Goal: Information Seeking & Learning: Learn about a topic

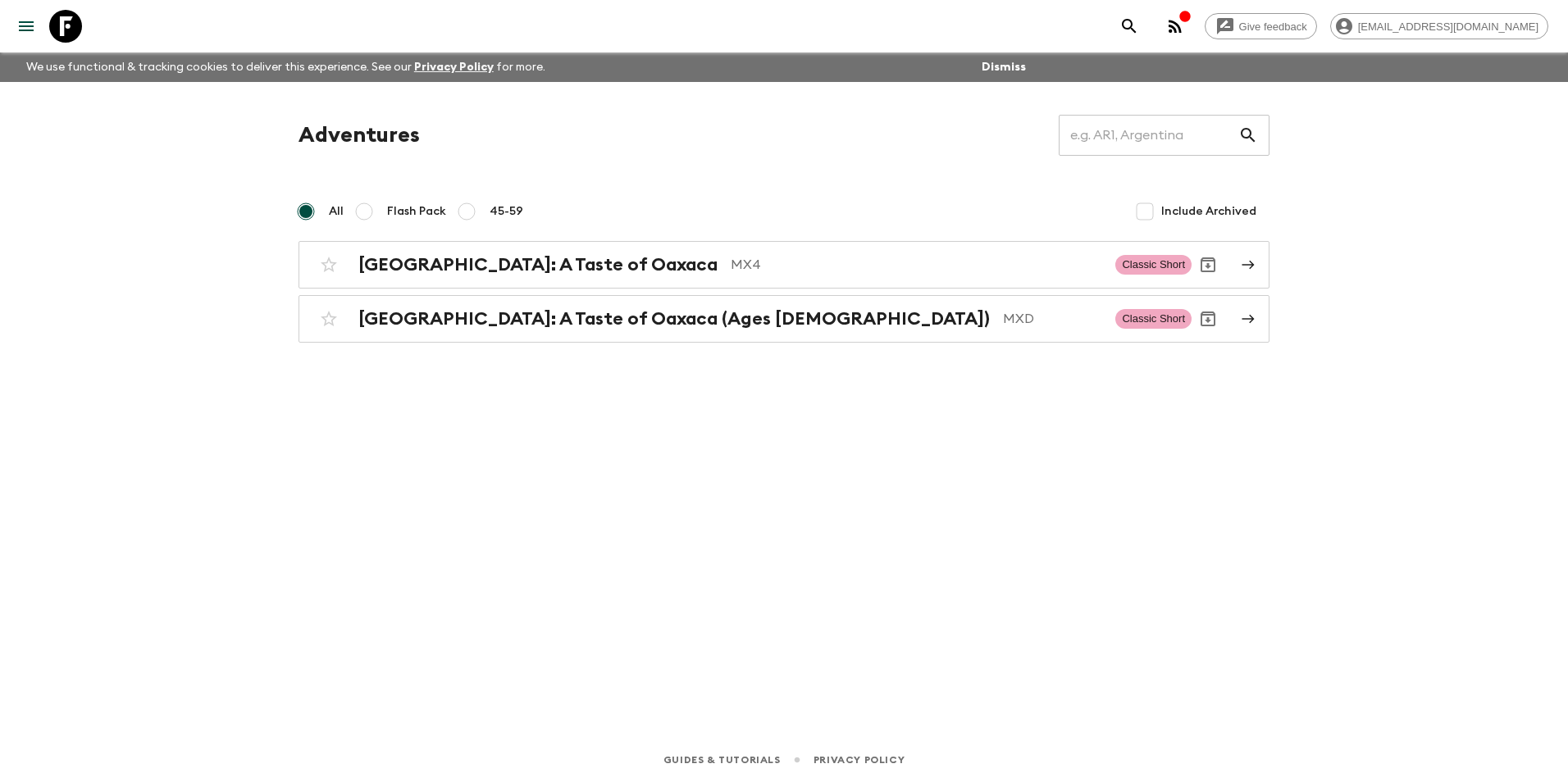
click at [1192, 18] on icon "button" at bounding box center [1185, 17] width 13 height 13
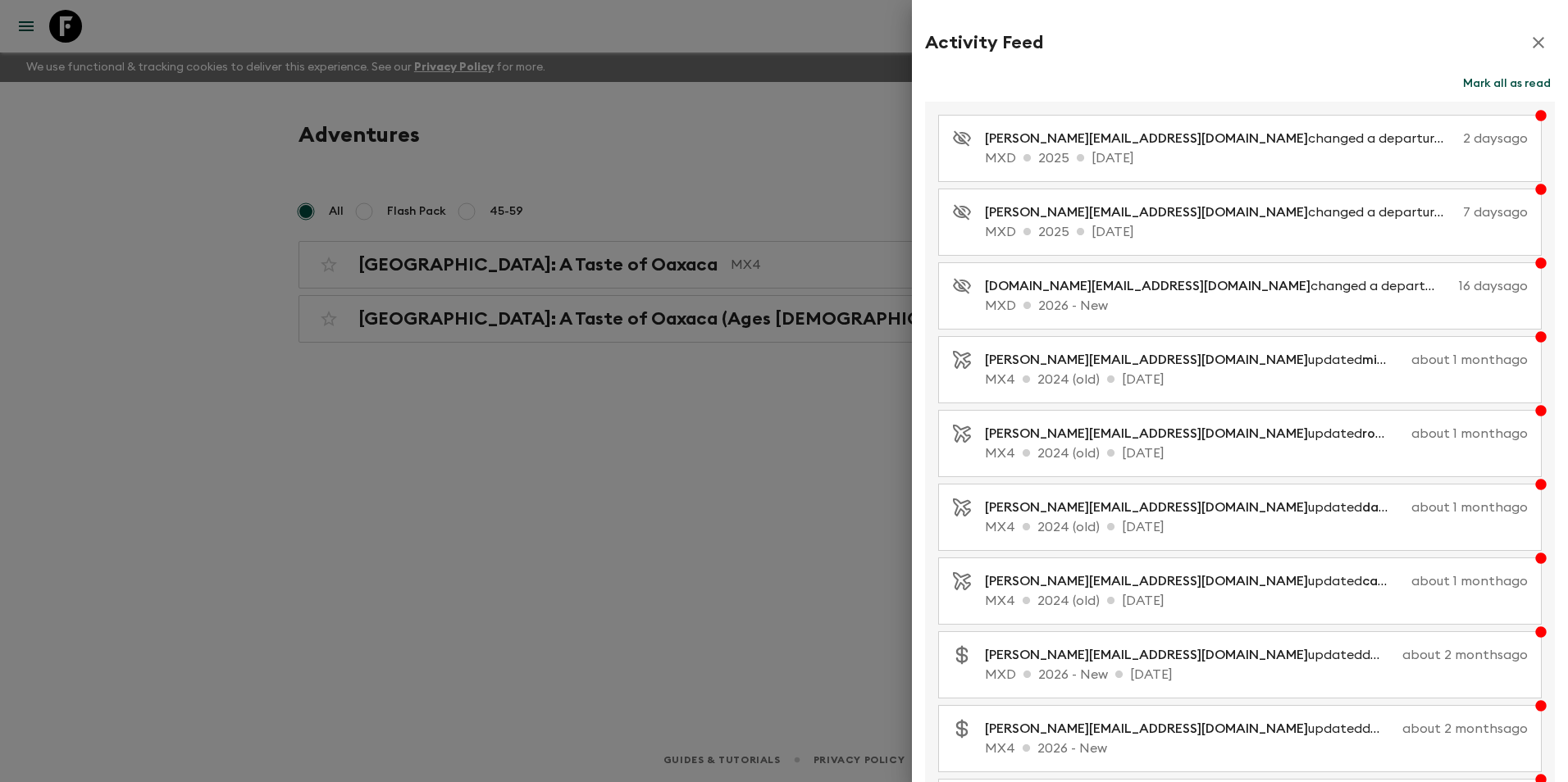
click at [713, 386] on div at bounding box center [784, 391] width 1568 height 782
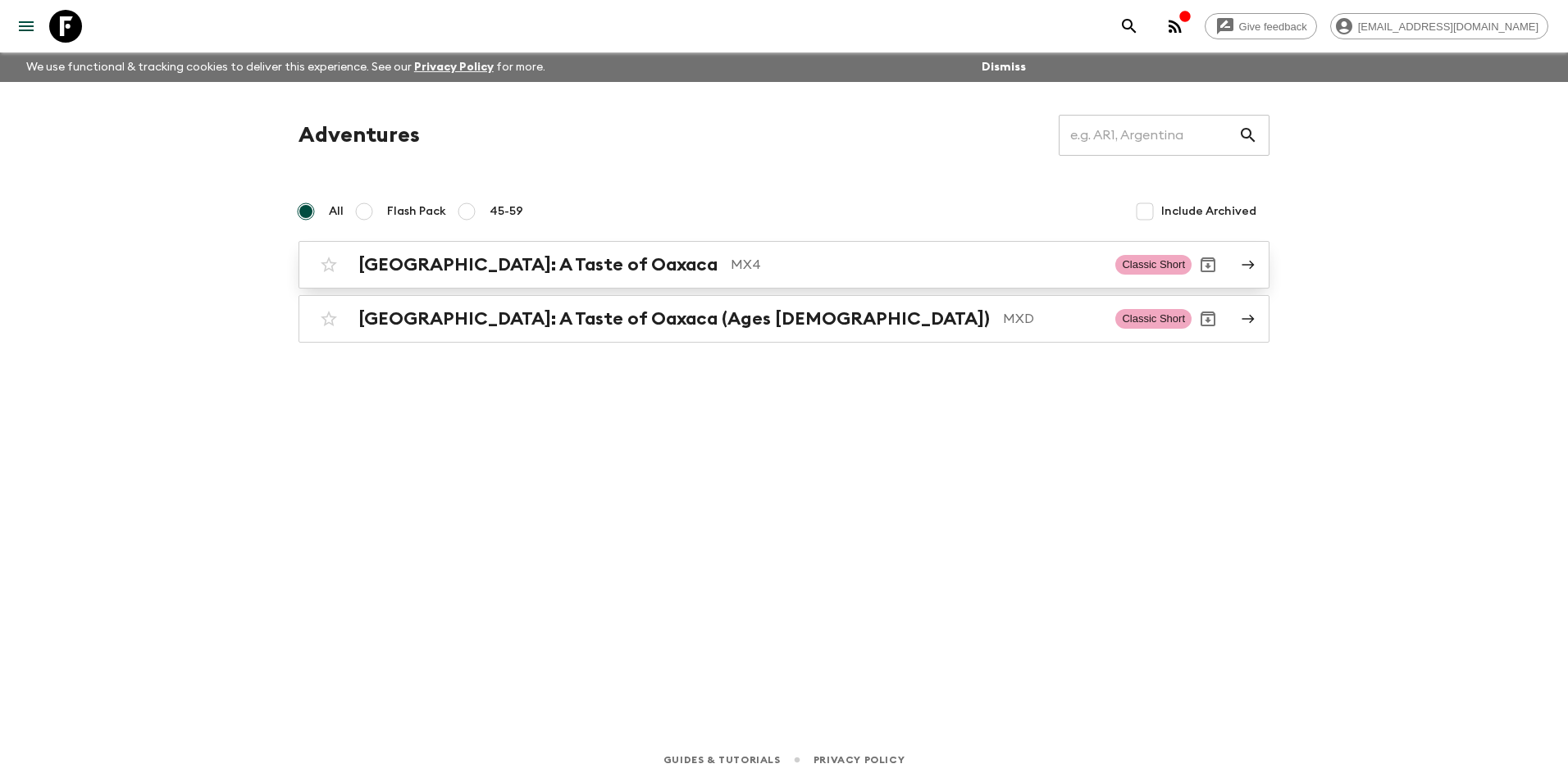
click at [754, 275] on div "[GEOGRAPHIC_DATA]: A Taste of Oaxaca MX4 Classic Short" at bounding box center [751, 265] width 879 height 33
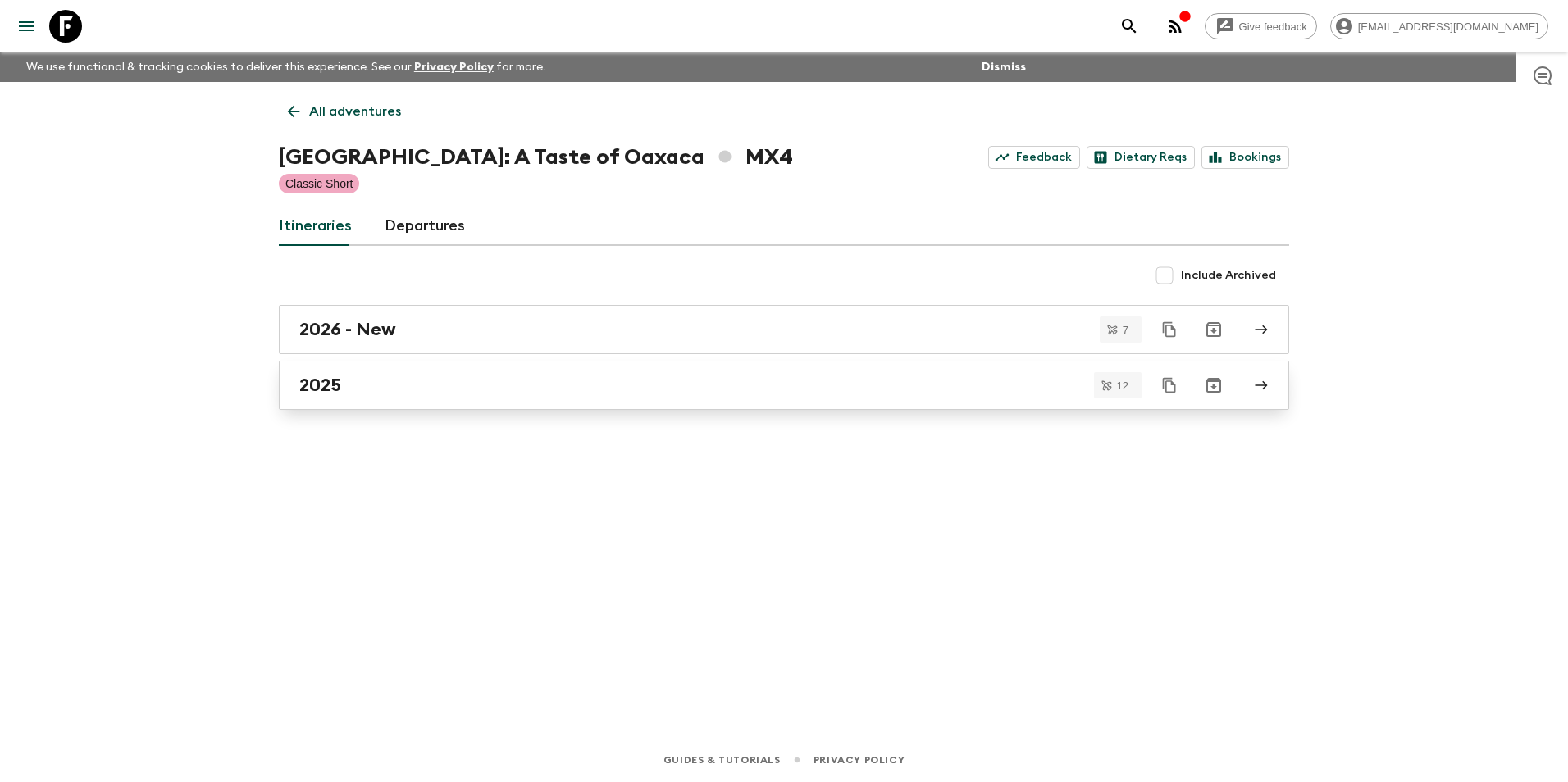
click at [717, 374] on link "2025" at bounding box center [784, 385] width 1010 height 49
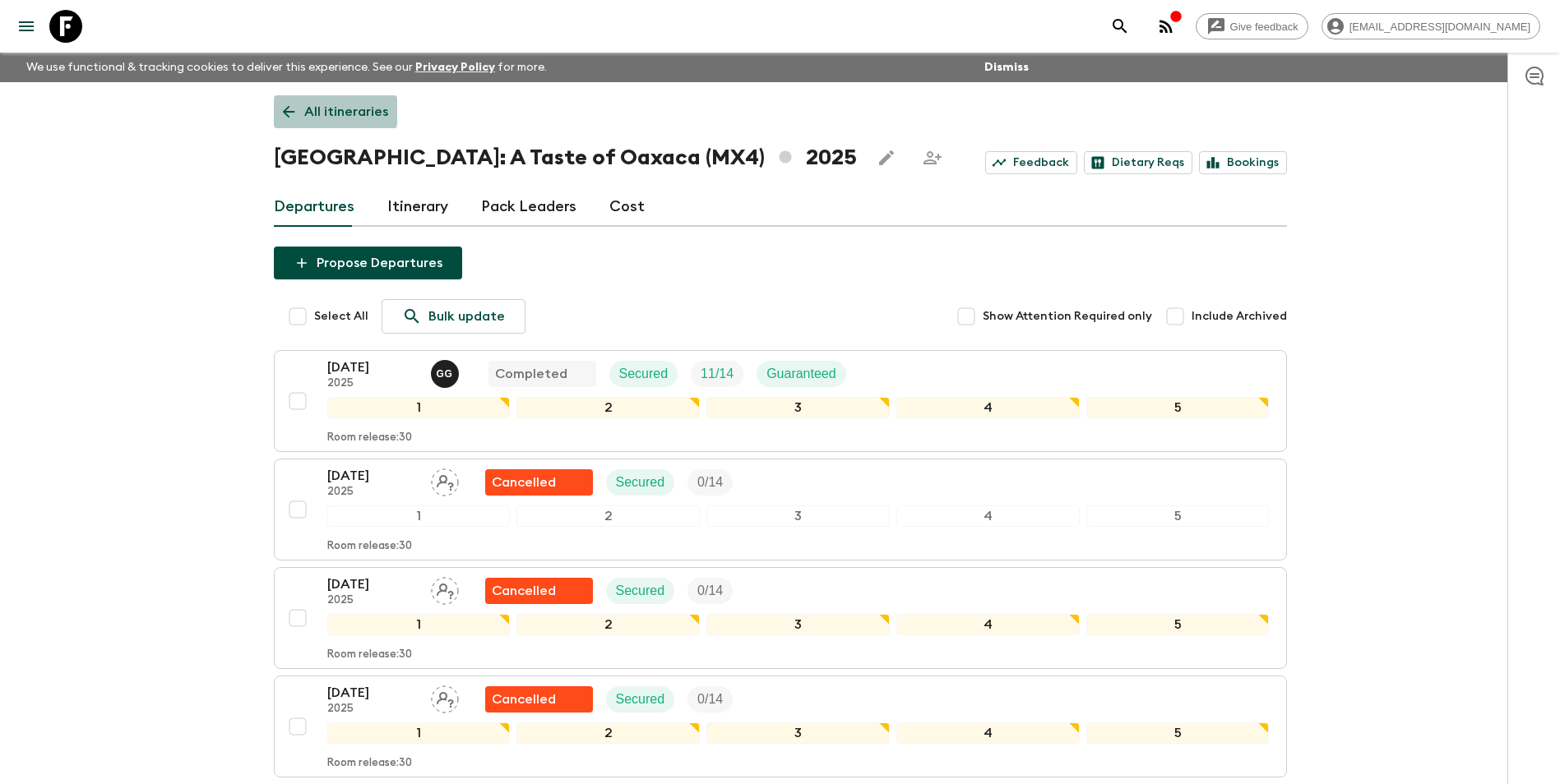
click at [300, 106] on link "All itineraries" at bounding box center [335, 111] width 123 height 33
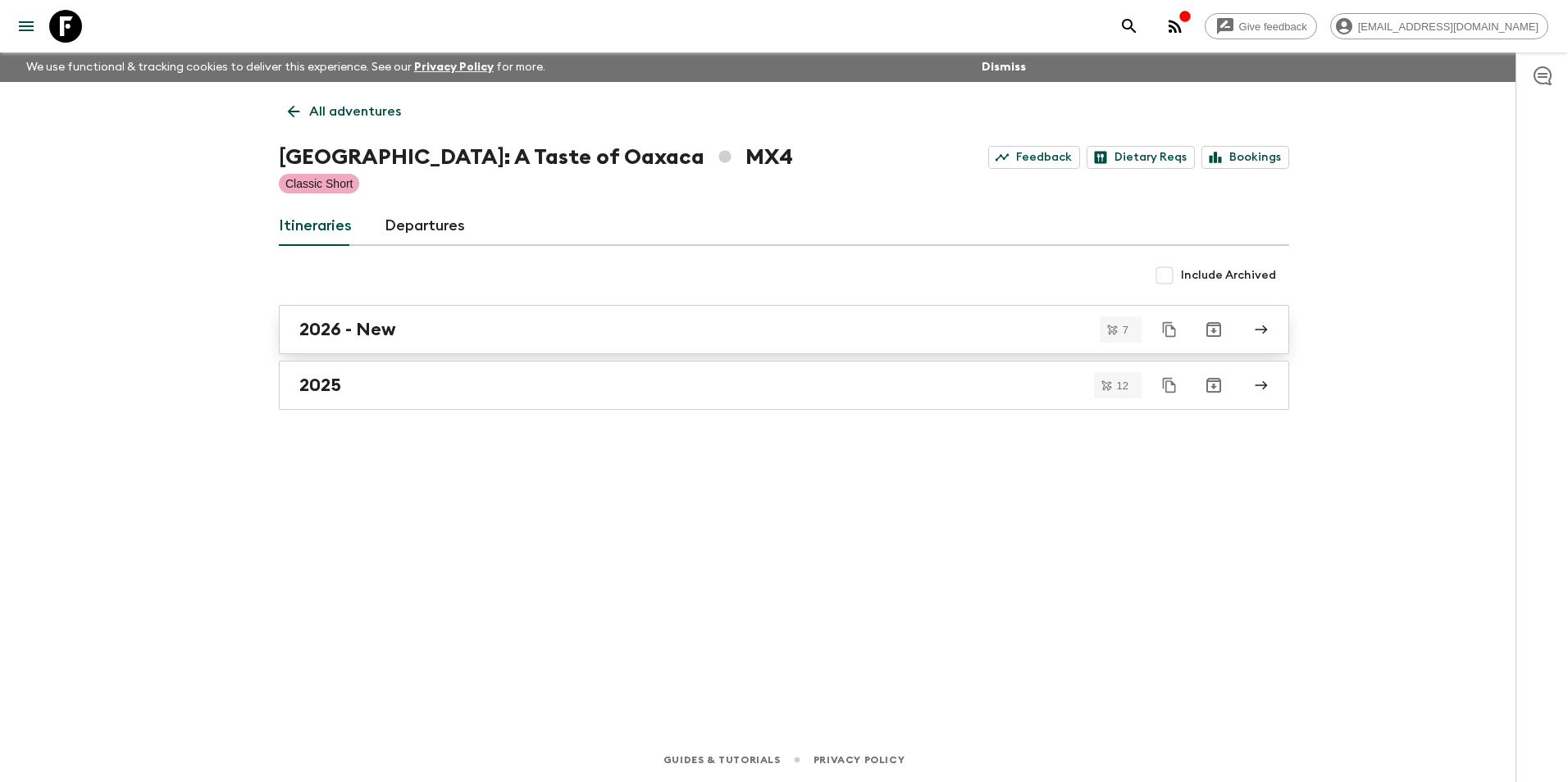
click at [702, 326] on div "2026 - New" at bounding box center [769, 330] width 938 height 22
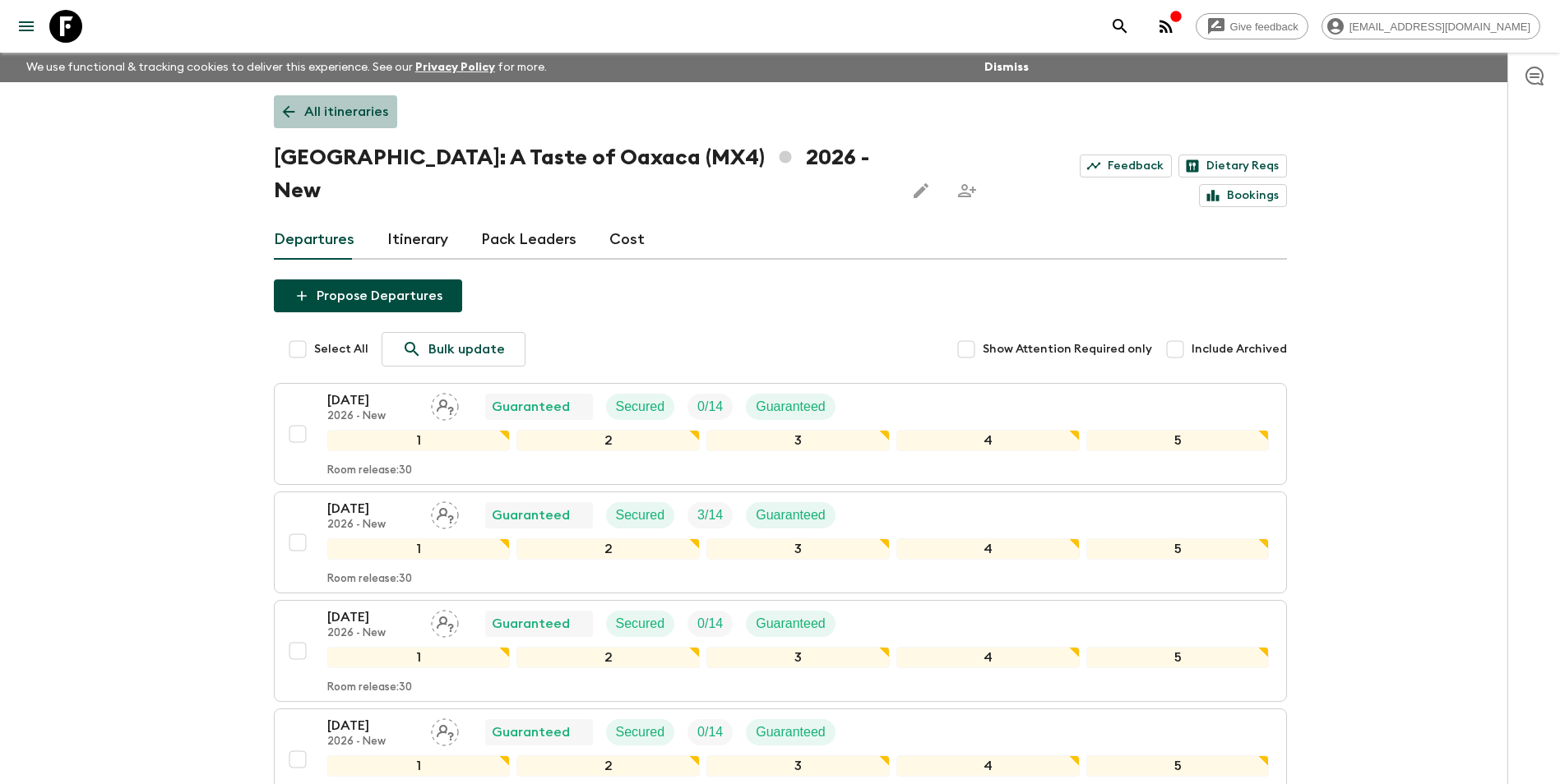
click at [338, 111] on p "All itineraries" at bounding box center [346, 112] width 84 height 20
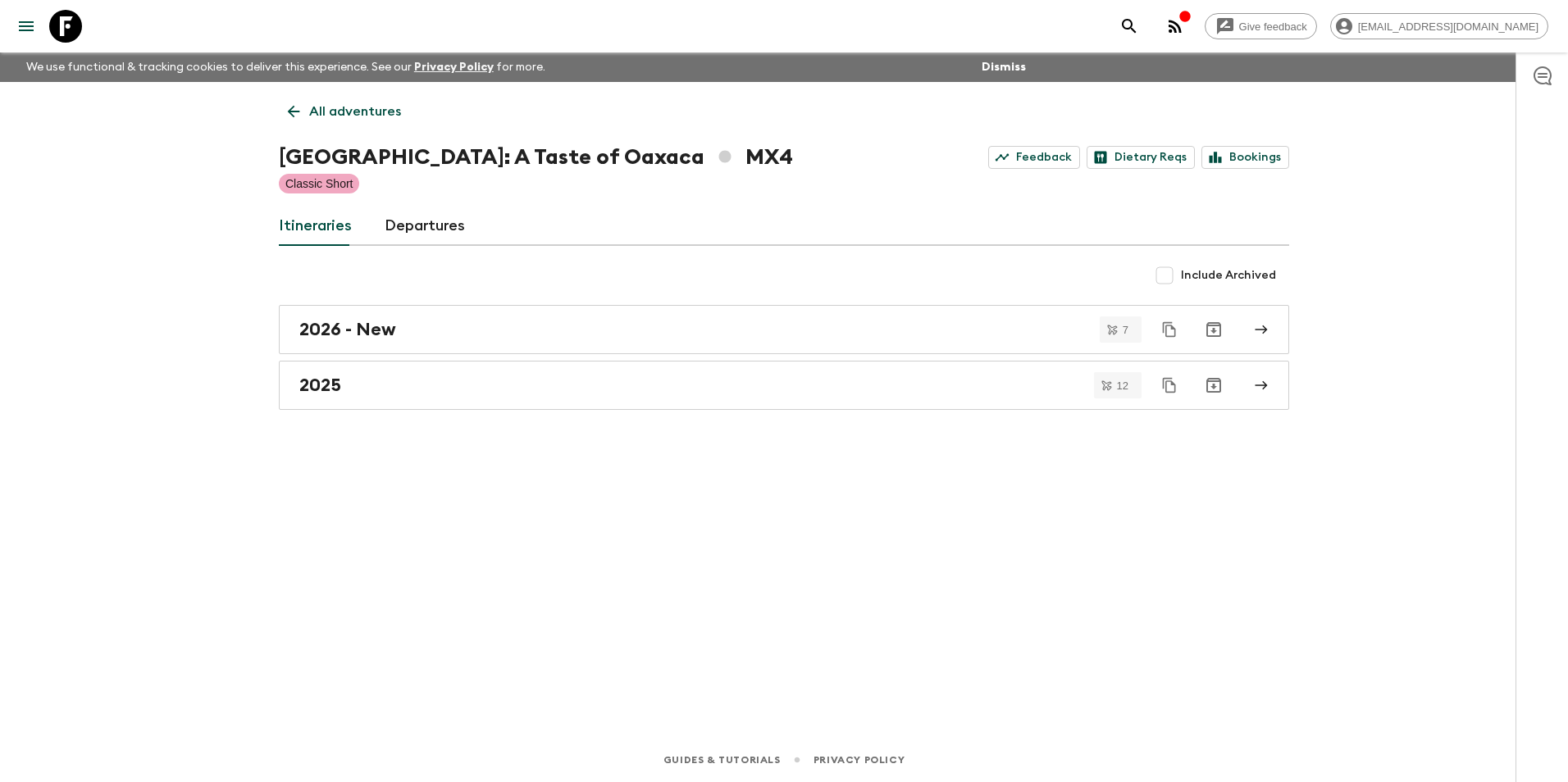
click at [327, 103] on p "All adventures" at bounding box center [355, 112] width 92 height 20
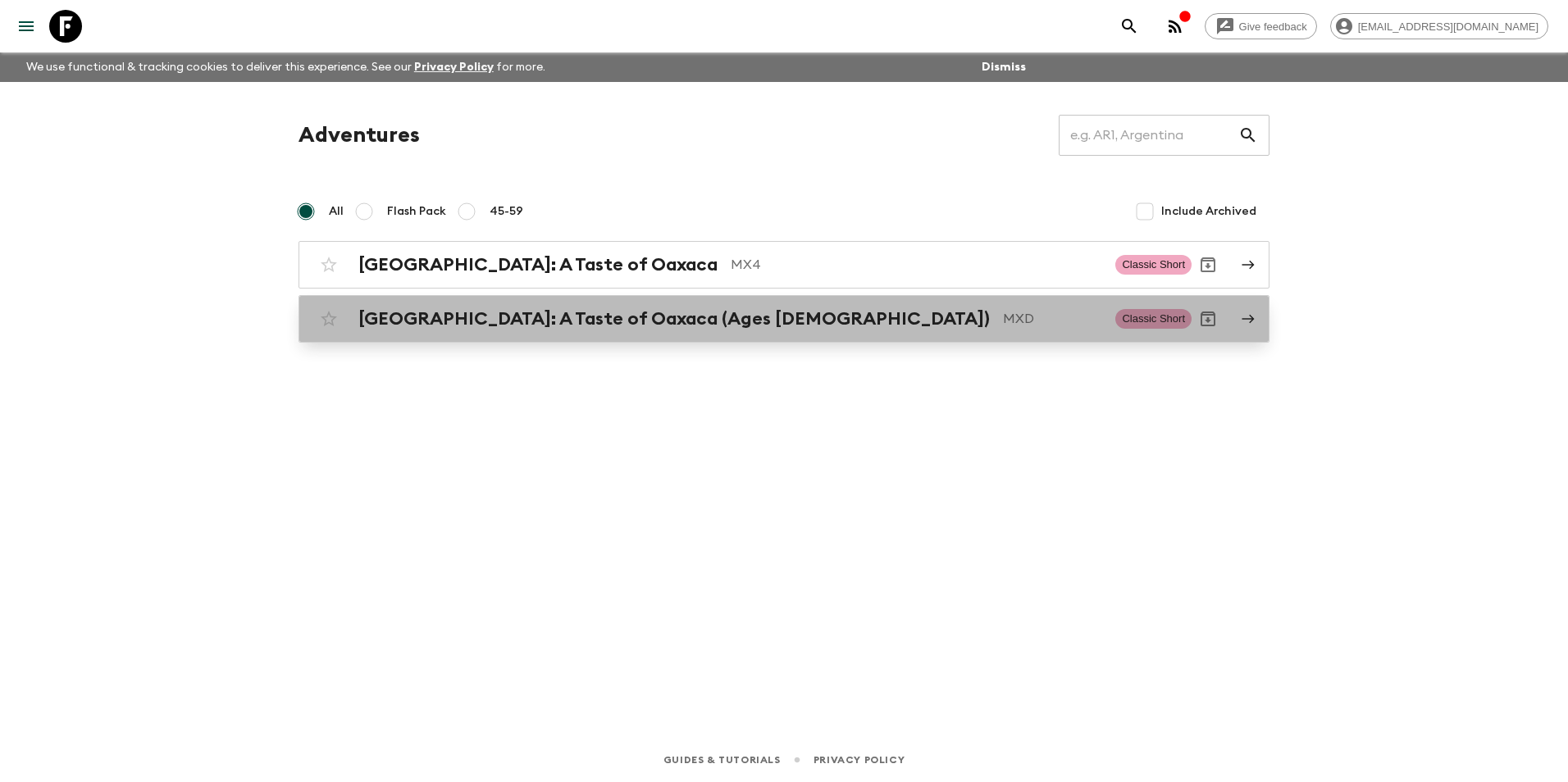
click at [527, 310] on h2 "[GEOGRAPHIC_DATA]: A Taste of Oaxaca (Ages [DEMOGRAPHIC_DATA])" at bounding box center [673, 319] width 632 height 22
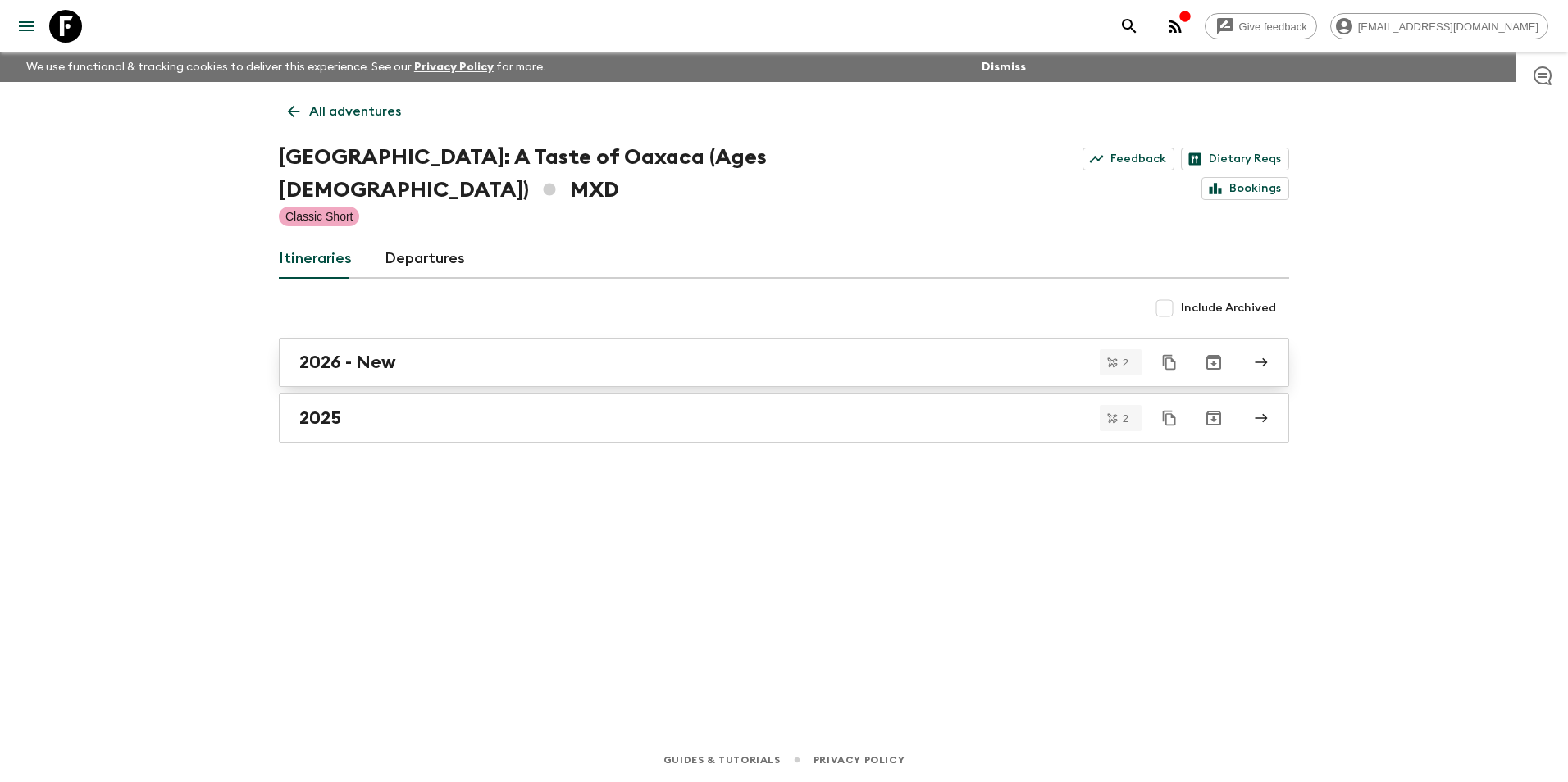
click at [504, 351] on div "2026 - New" at bounding box center [769, 362] width 938 height 22
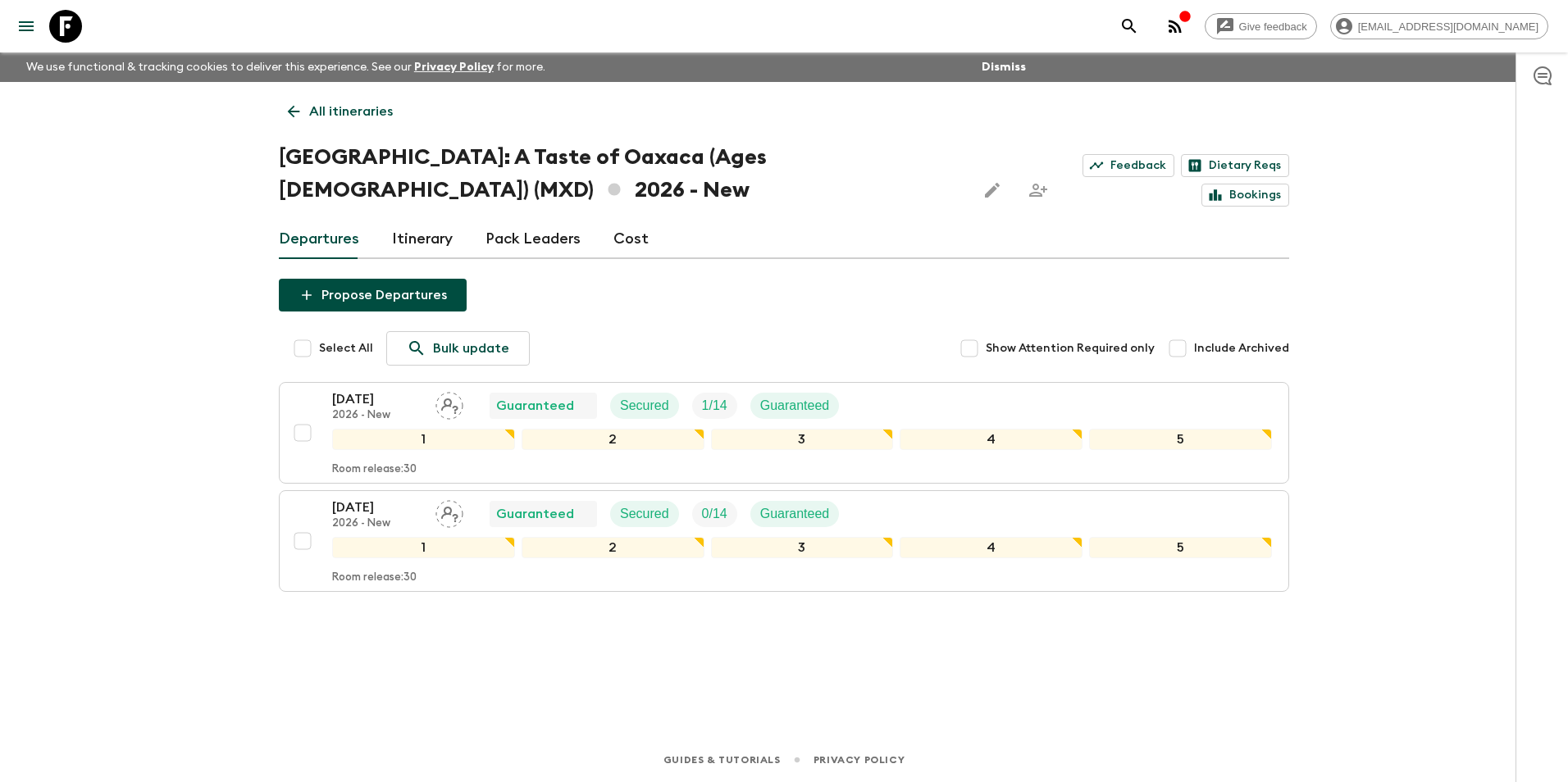
click at [327, 105] on p "All itineraries" at bounding box center [350, 112] width 83 height 20
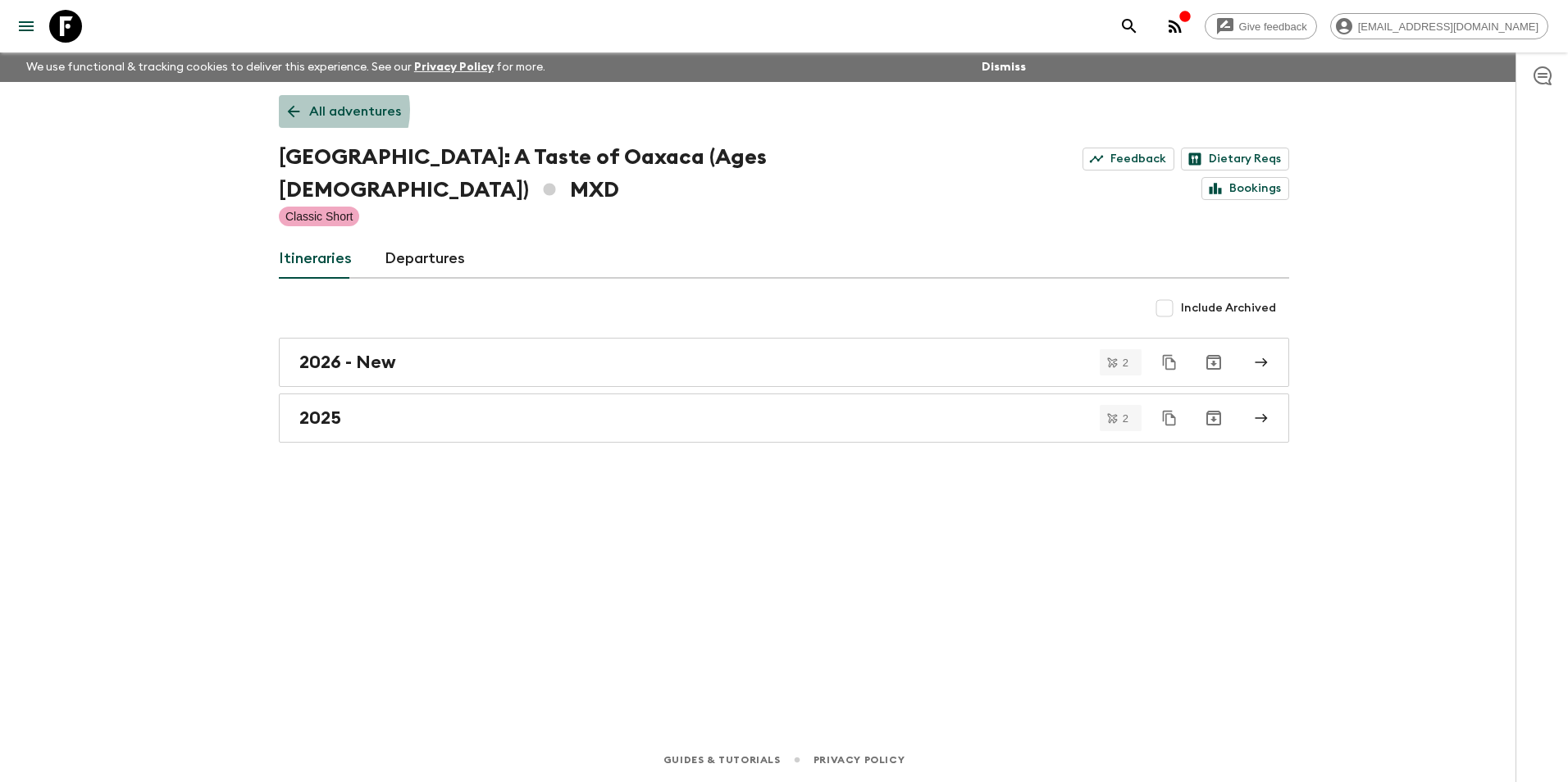
click at [319, 110] on p "All adventures" at bounding box center [355, 112] width 92 height 20
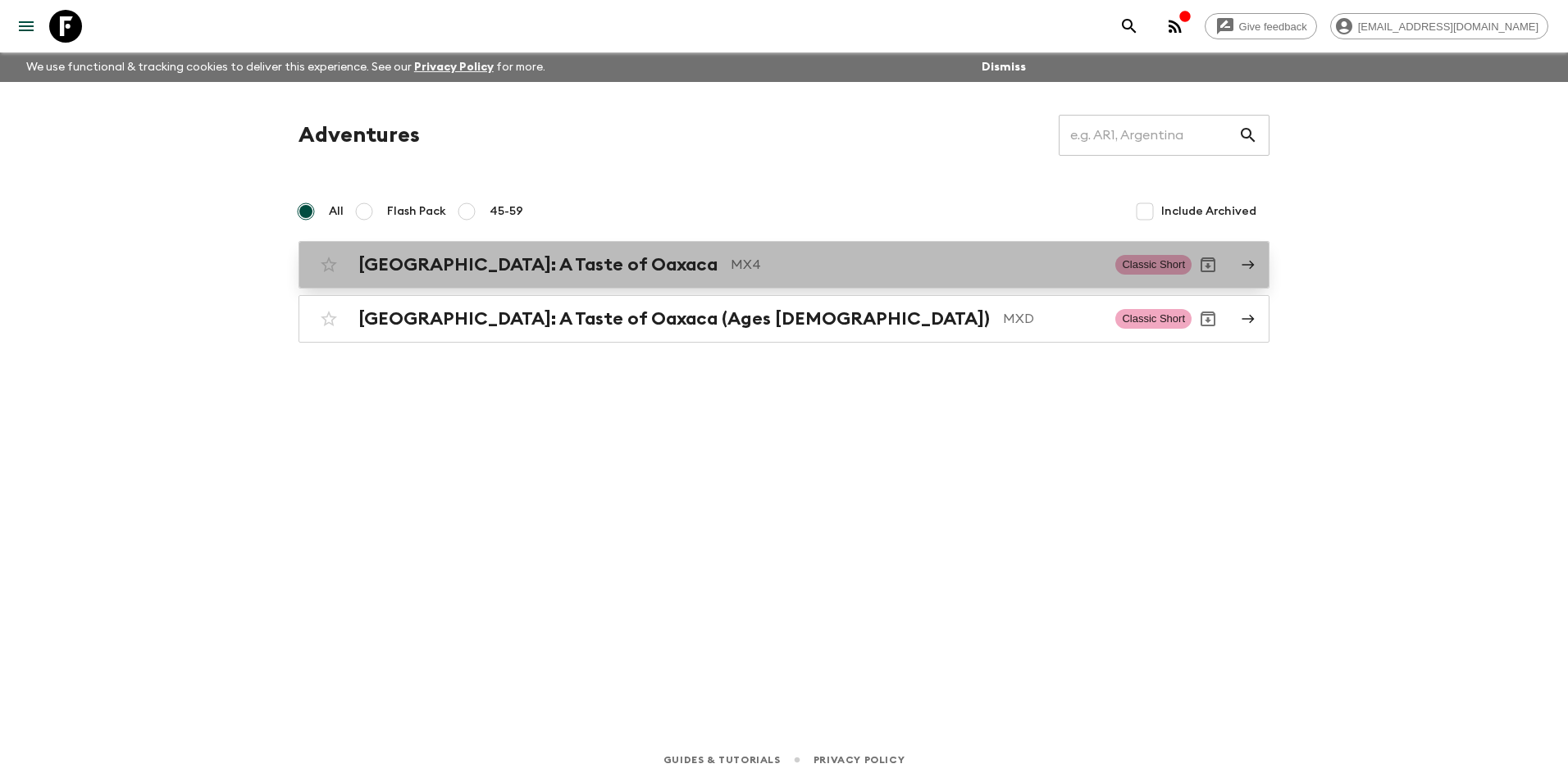
click at [461, 270] on h2 "[GEOGRAPHIC_DATA]: A Taste of Oaxaca" at bounding box center [537, 265] width 359 height 22
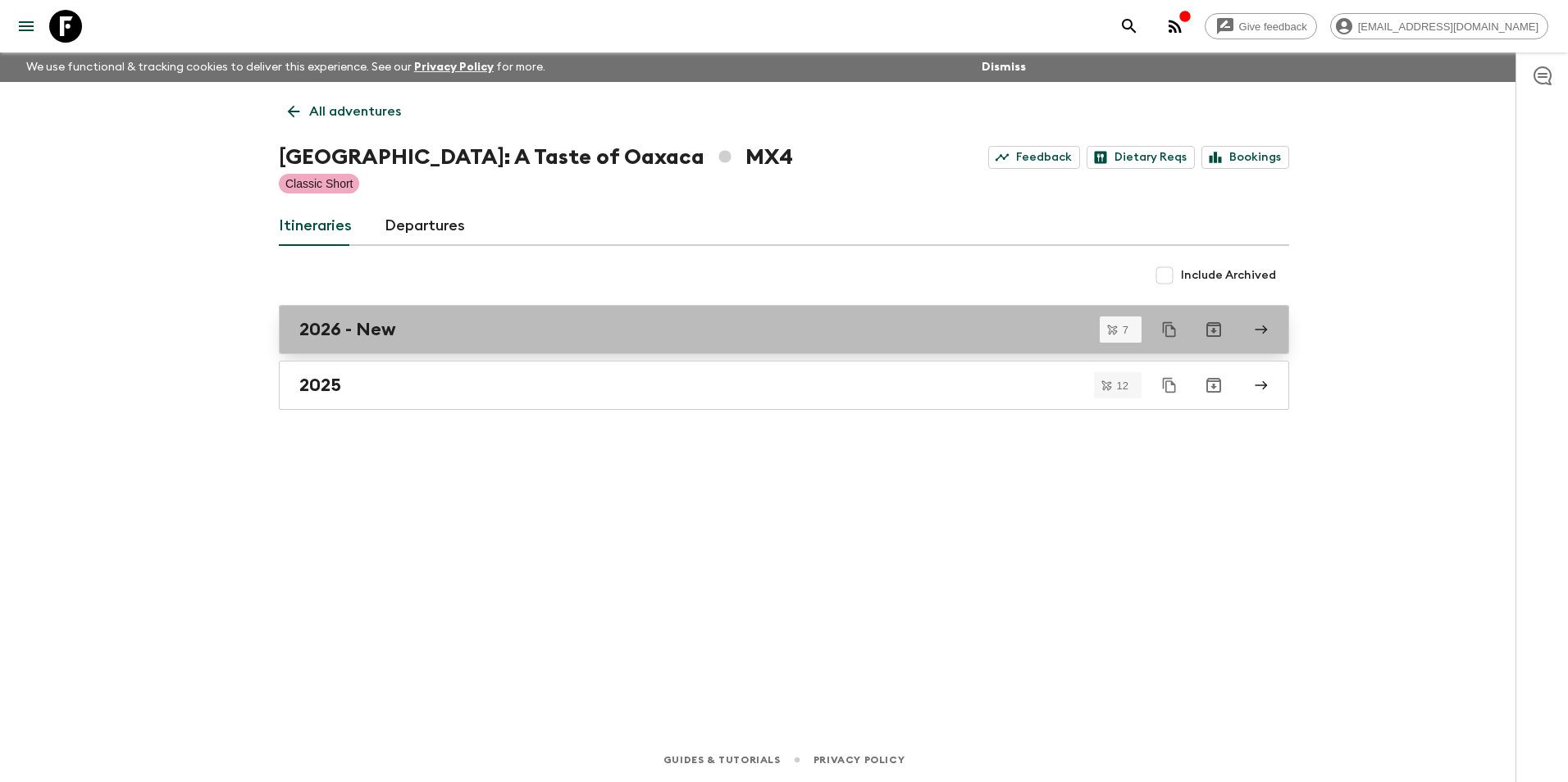
click at [609, 339] on div "2026 - New" at bounding box center [769, 330] width 938 height 22
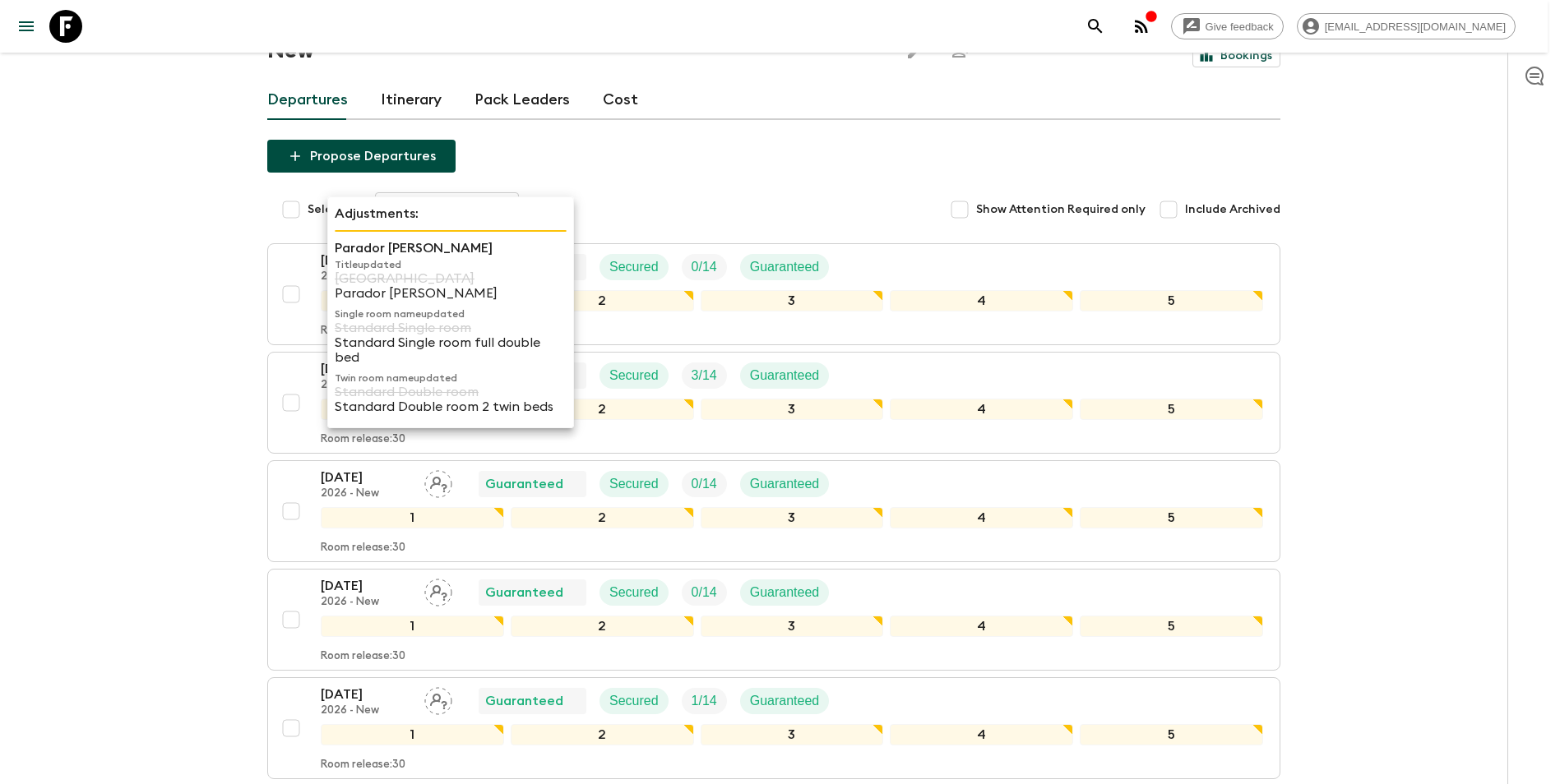
scroll to position [58, 0]
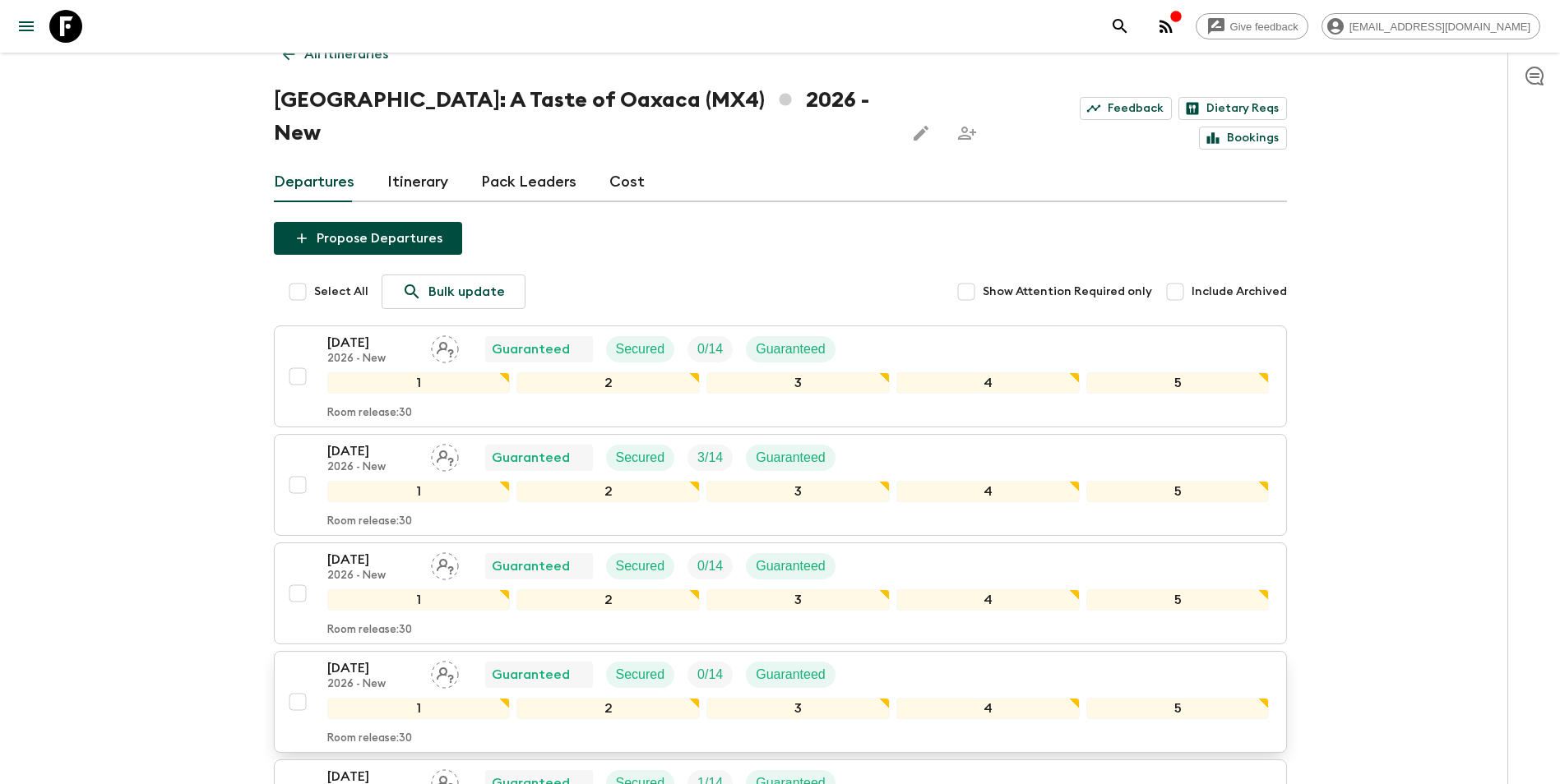
drag, startPoint x: 259, startPoint y: 288, endPoint x: 490, endPoint y: 644, distance: 424.4
click at [490, 644] on div "All itineraries [GEOGRAPHIC_DATA]: A Taste of Oaxaca (MX4) 2026 - New Feedback …" at bounding box center [781, 581] width 1053 height 1113
click at [634, 163] on link "Cost" at bounding box center [627, 182] width 35 height 39
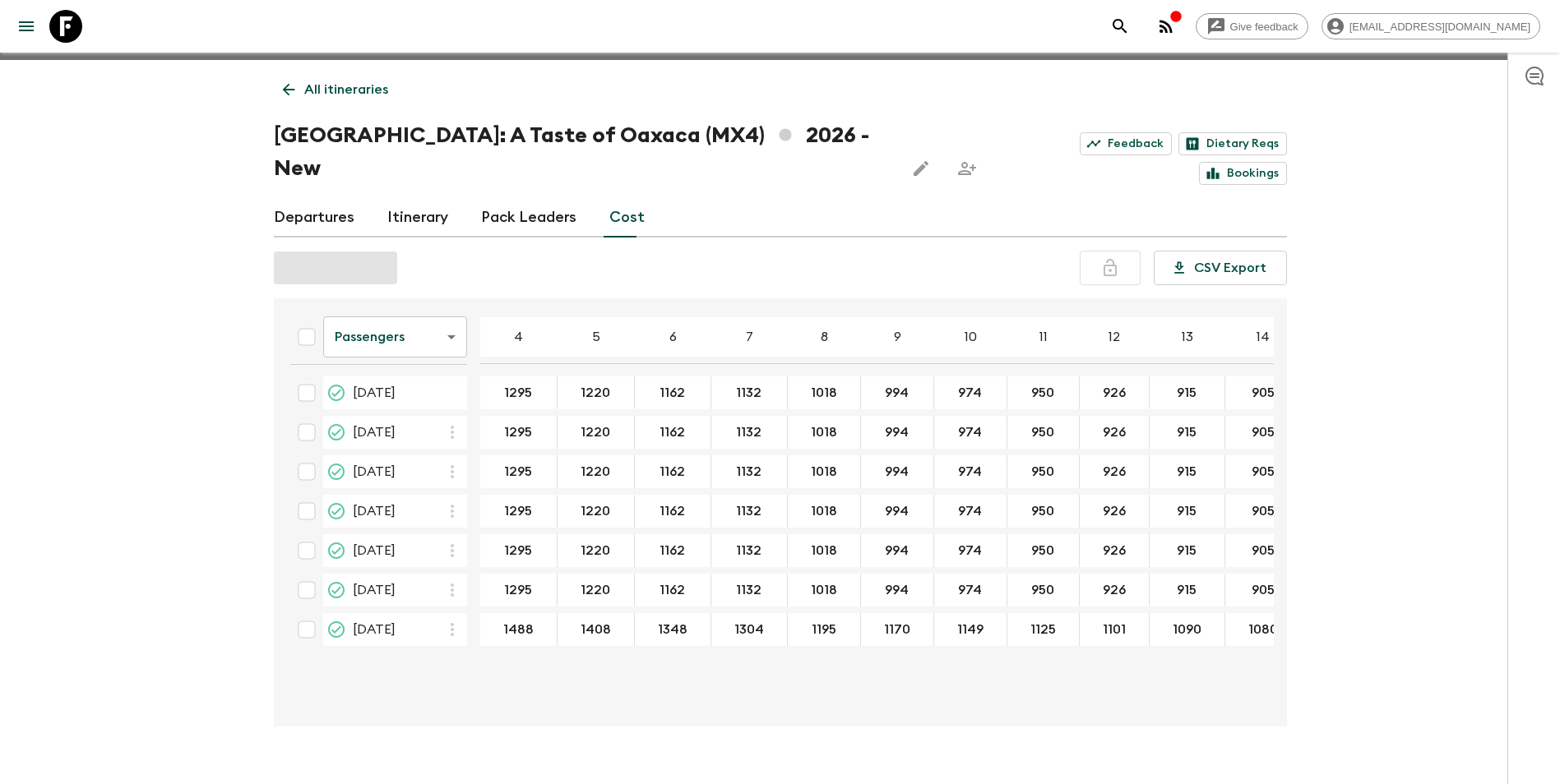
scroll to position [28, 0]
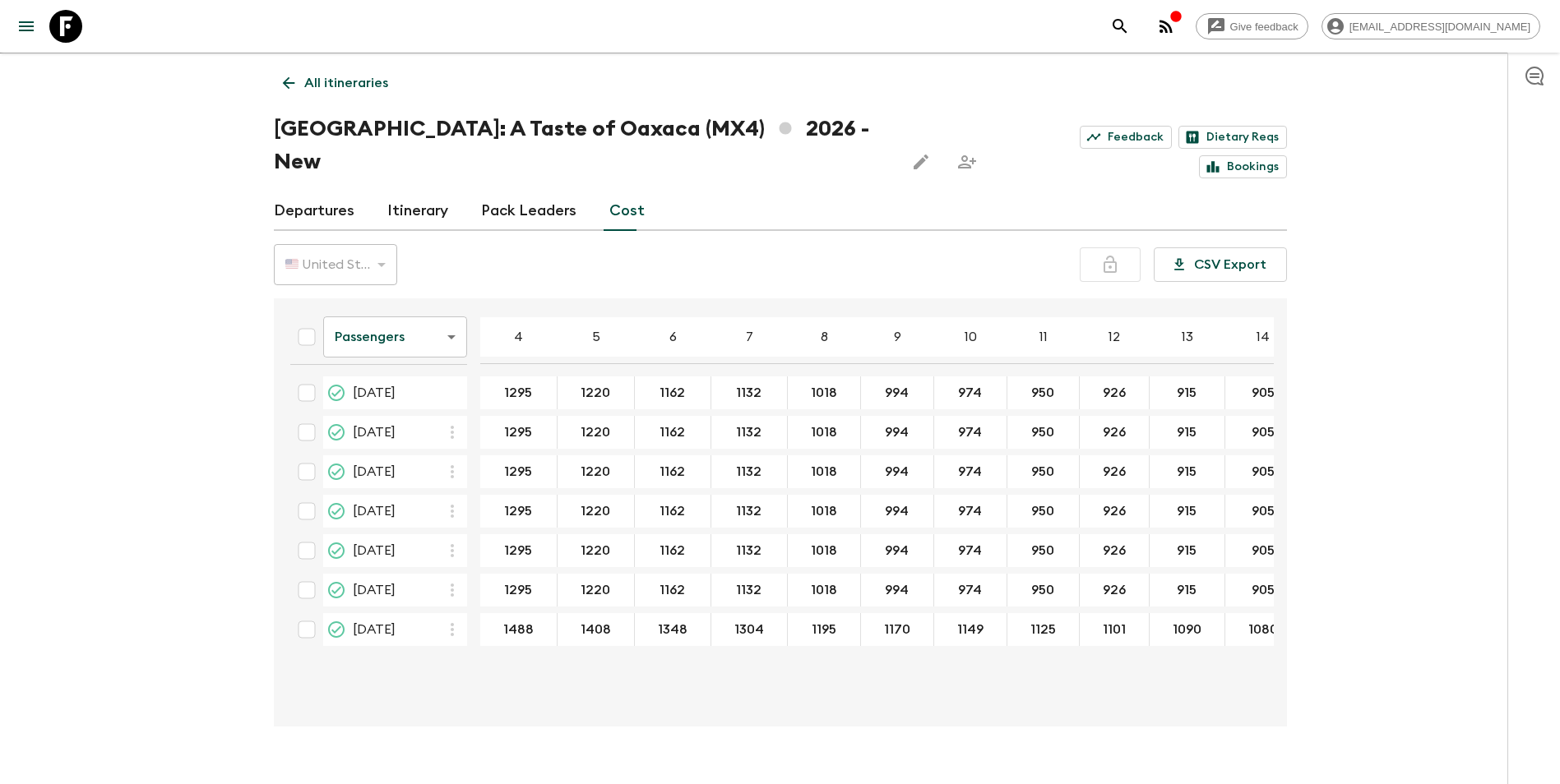
drag, startPoint x: 321, startPoint y: 332, endPoint x: 432, endPoint y: 614, distance: 303.1
click at [432, 614] on table "Passengers passengersCost ​ 4 5 6 7 8 9 10 11 12 13 14 15 16 17 18 [DATE] 1295 …" at bounding box center [909, 479] width 1264 height 348
copy thead "Passengers ​"
click at [446, 648] on div "Passengers passengersCost ​ 4 5 6 7 8 9 10 11 12 13 14 15 16 17 18 [DATE] 1295 …" at bounding box center [775, 512] width 997 height 402
click at [323, 78] on p "All itineraries" at bounding box center [346, 83] width 84 height 20
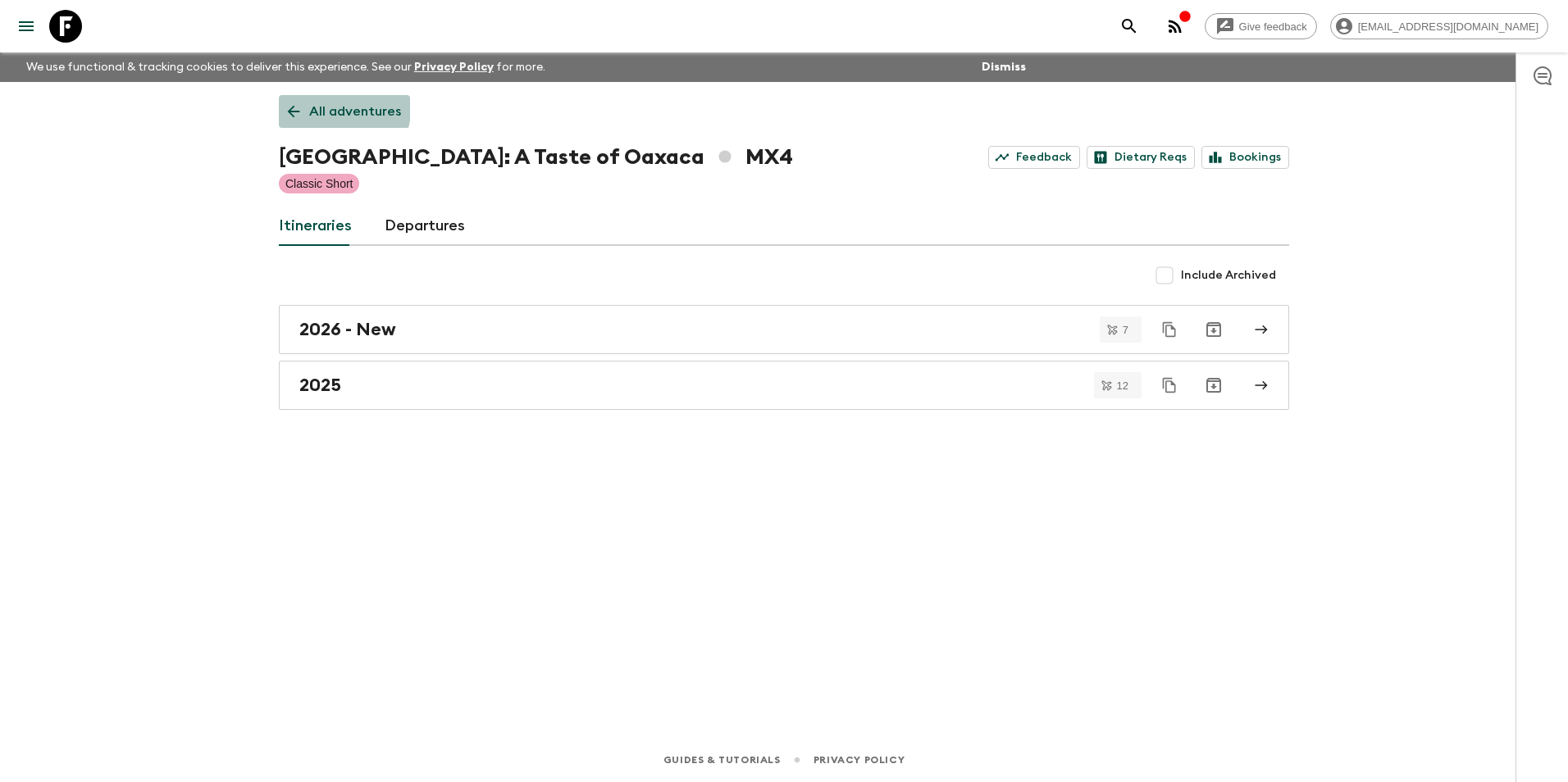
click at [335, 110] on p "All adventures" at bounding box center [355, 112] width 92 height 20
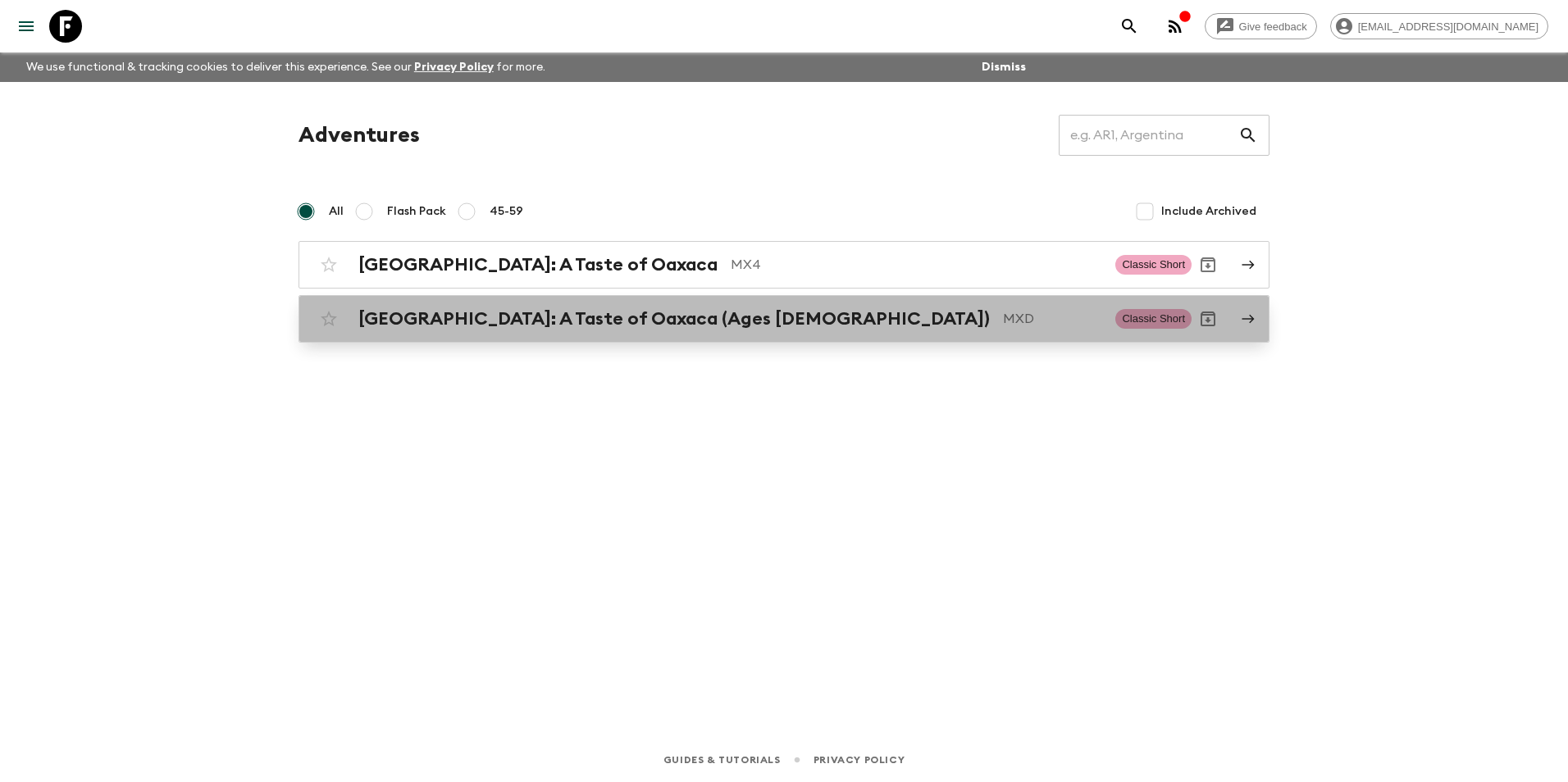
click at [441, 314] on h2 "[GEOGRAPHIC_DATA]: A Taste of Oaxaca (Ages [DEMOGRAPHIC_DATA])" at bounding box center [673, 319] width 632 height 22
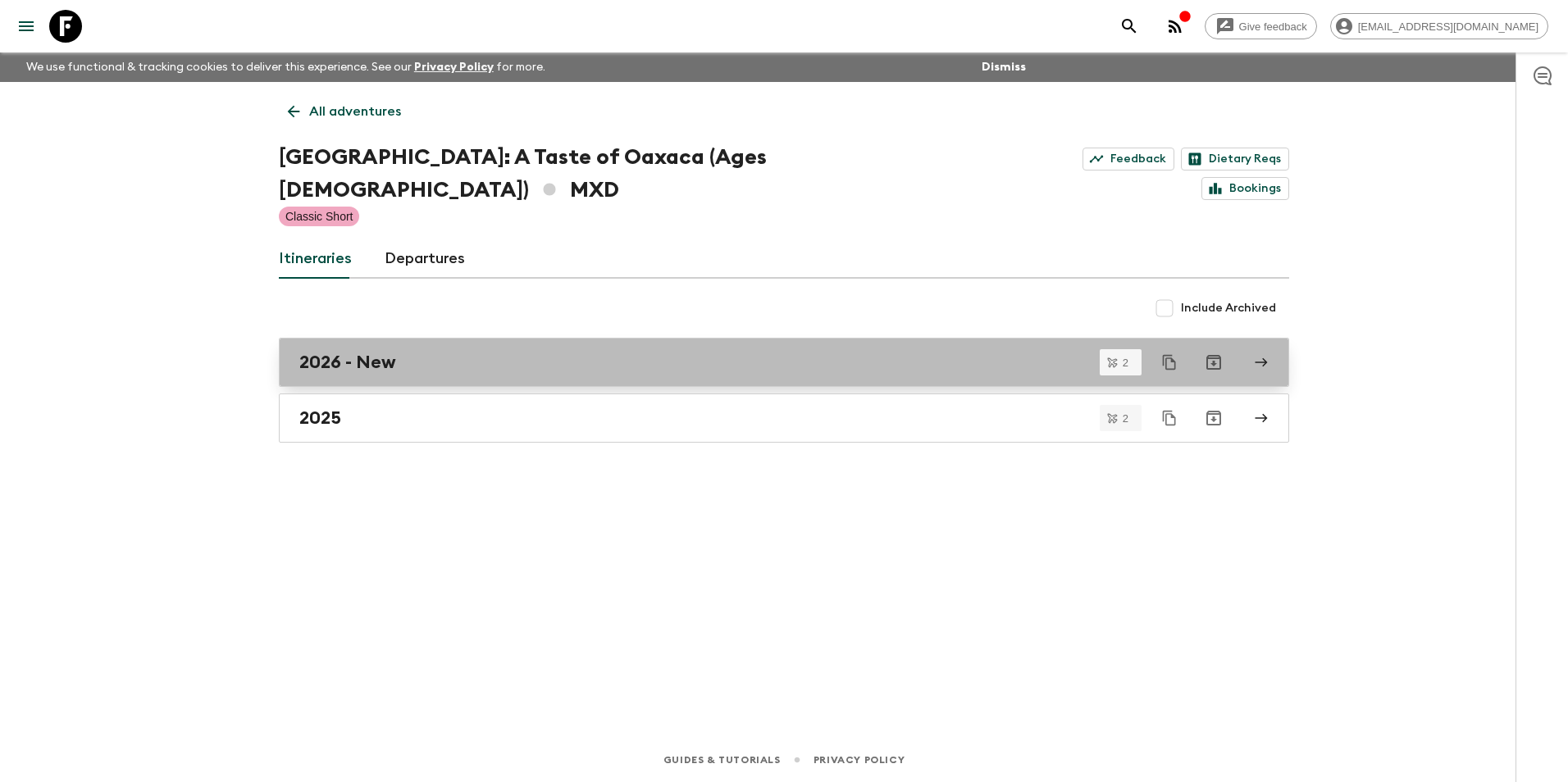
click at [402, 351] on div "2026 - New" at bounding box center [769, 362] width 938 height 22
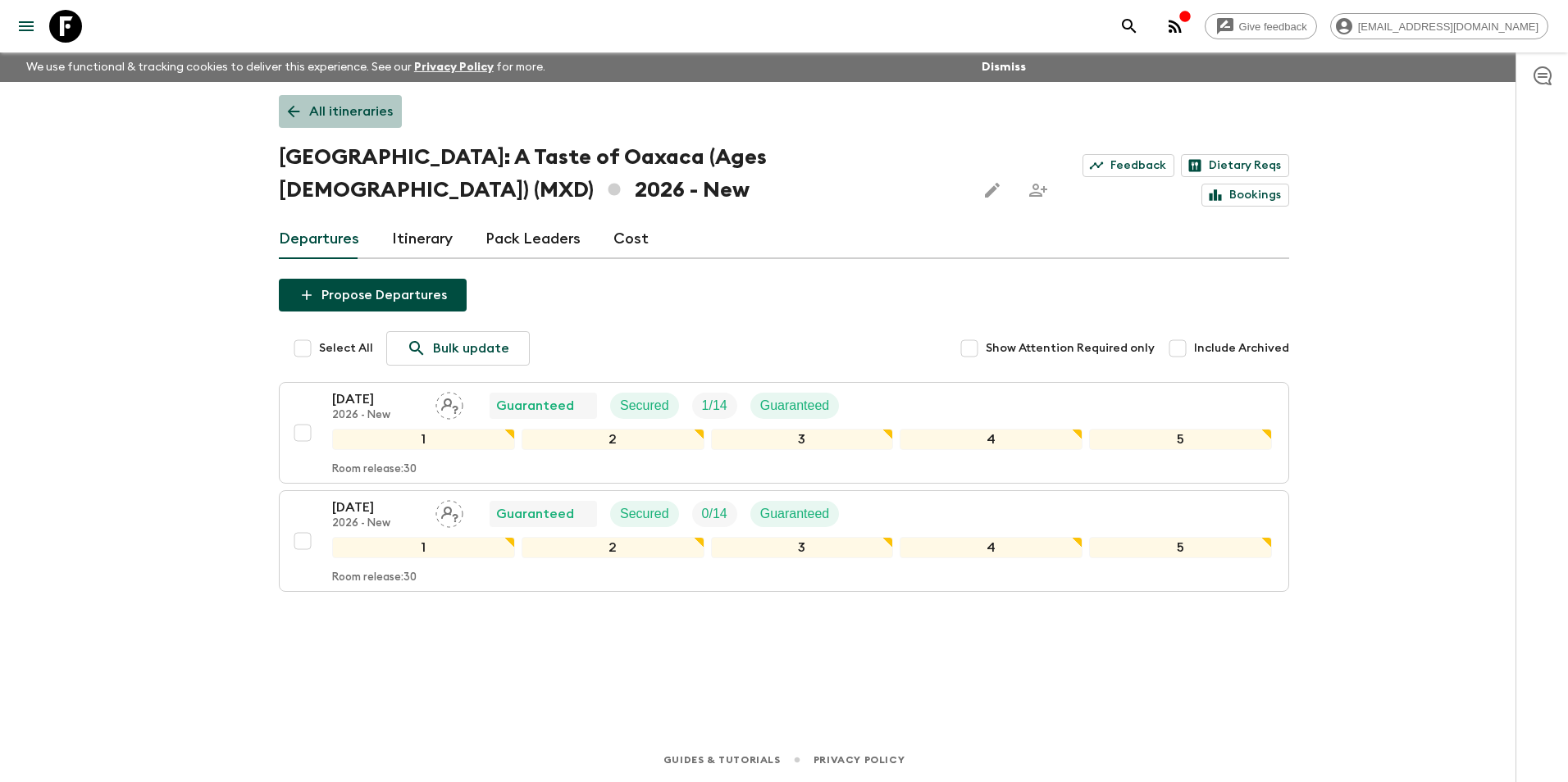
click at [320, 100] on link "All itineraries" at bounding box center [340, 111] width 123 height 33
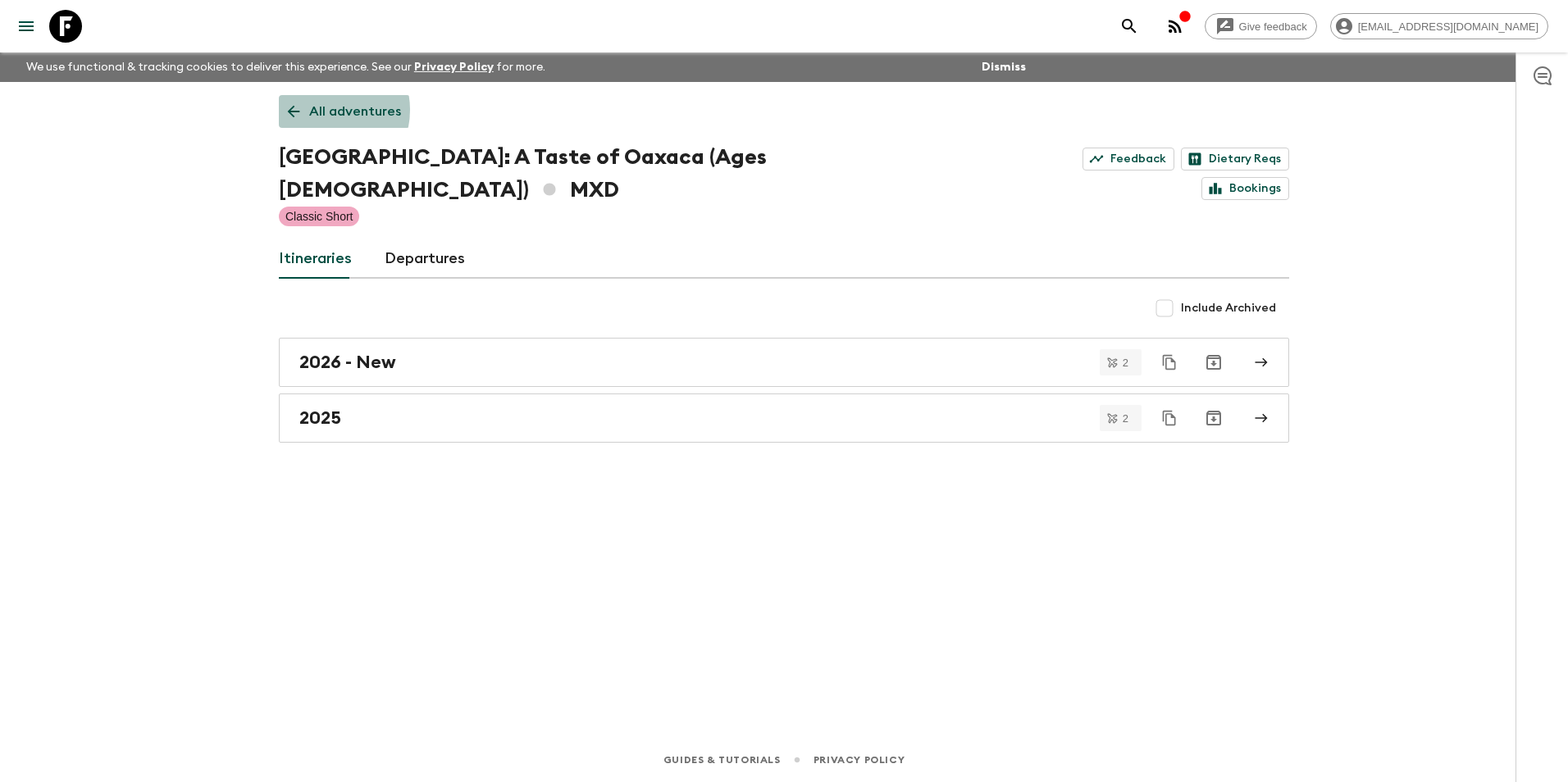
click at [320, 110] on p "All adventures" at bounding box center [355, 112] width 92 height 20
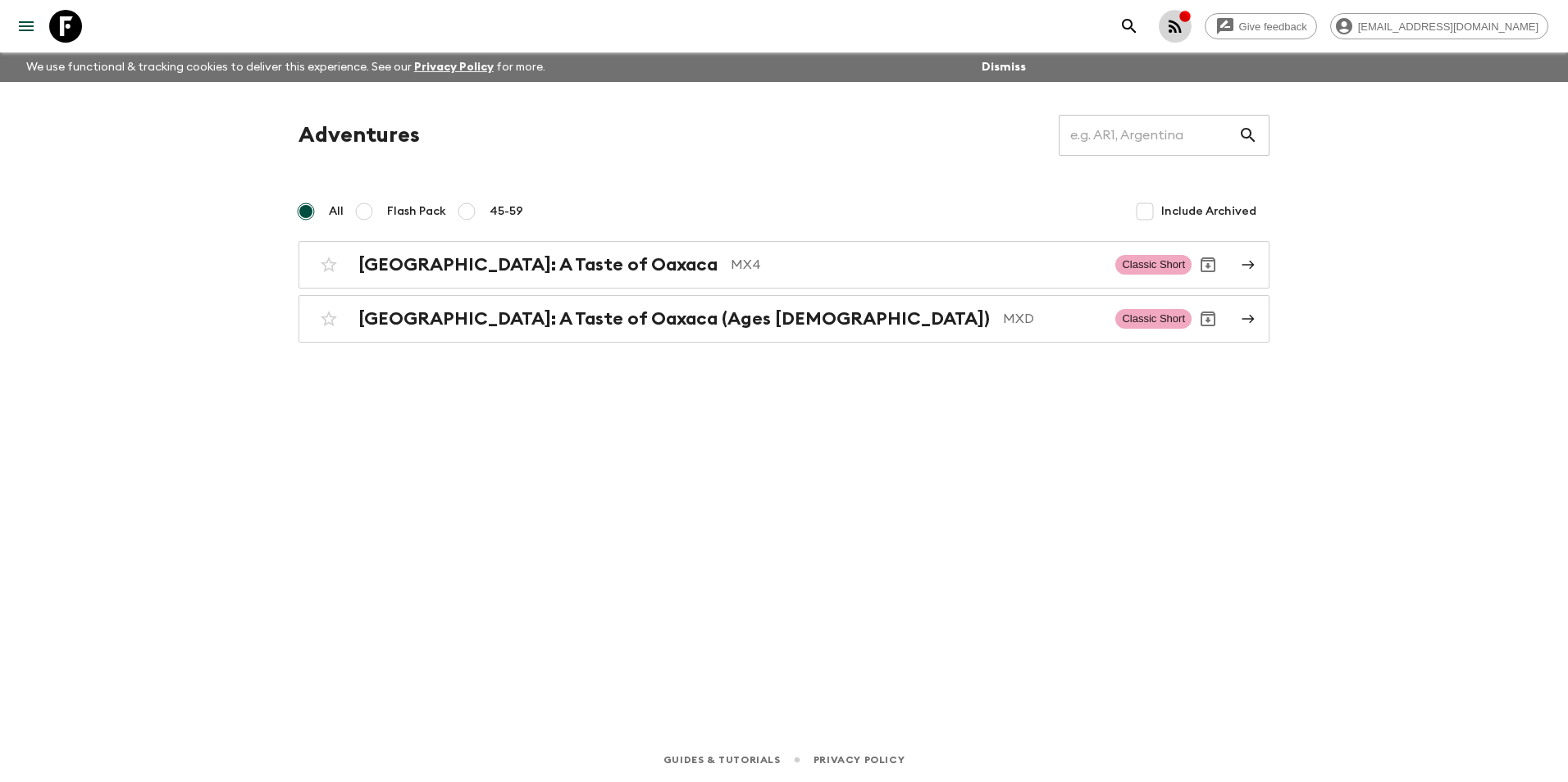
click at [1185, 26] on icon "button" at bounding box center [1175, 27] width 20 height 20
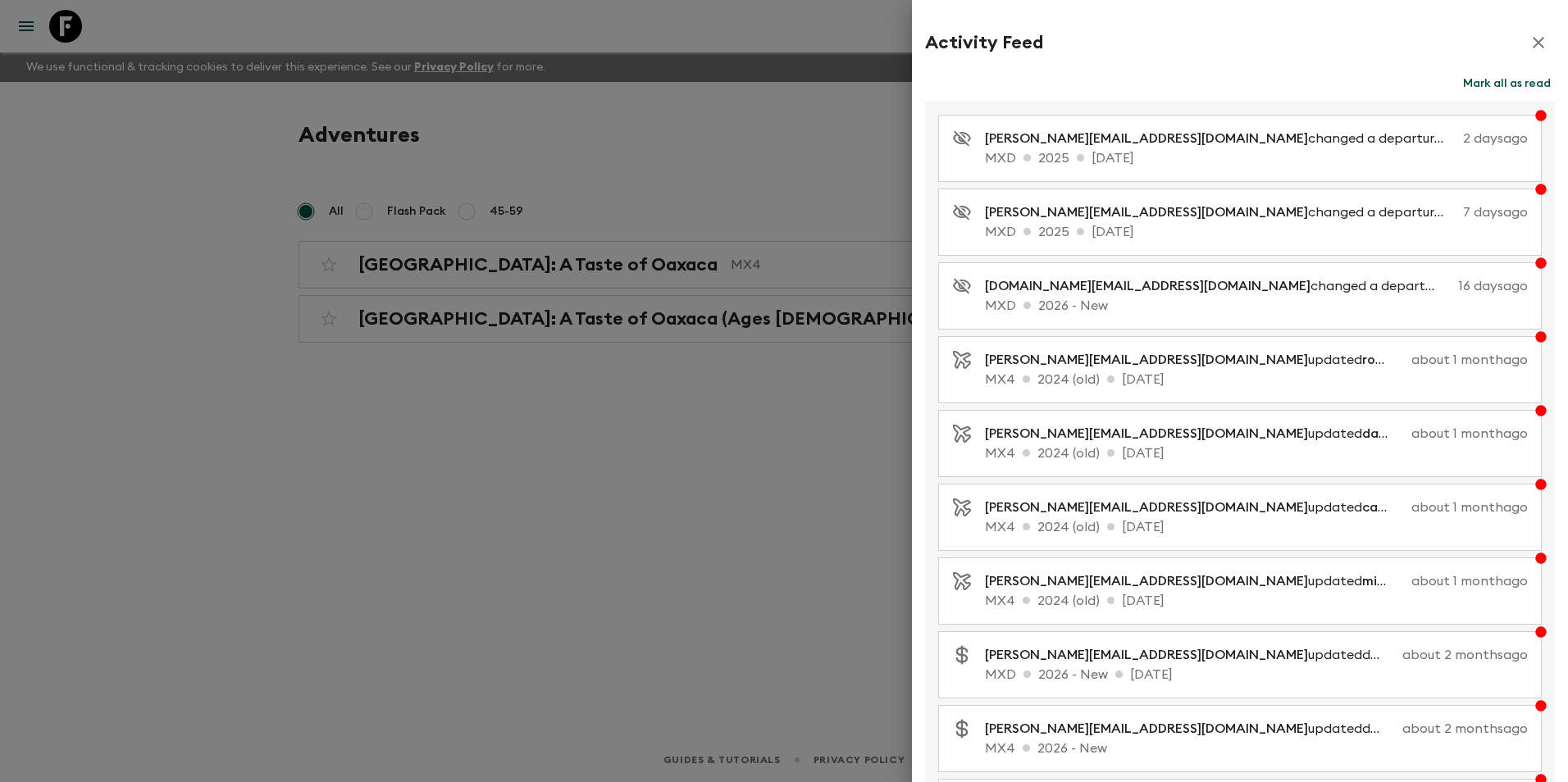
click at [860, 29] on div at bounding box center [784, 391] width 1568 height 782
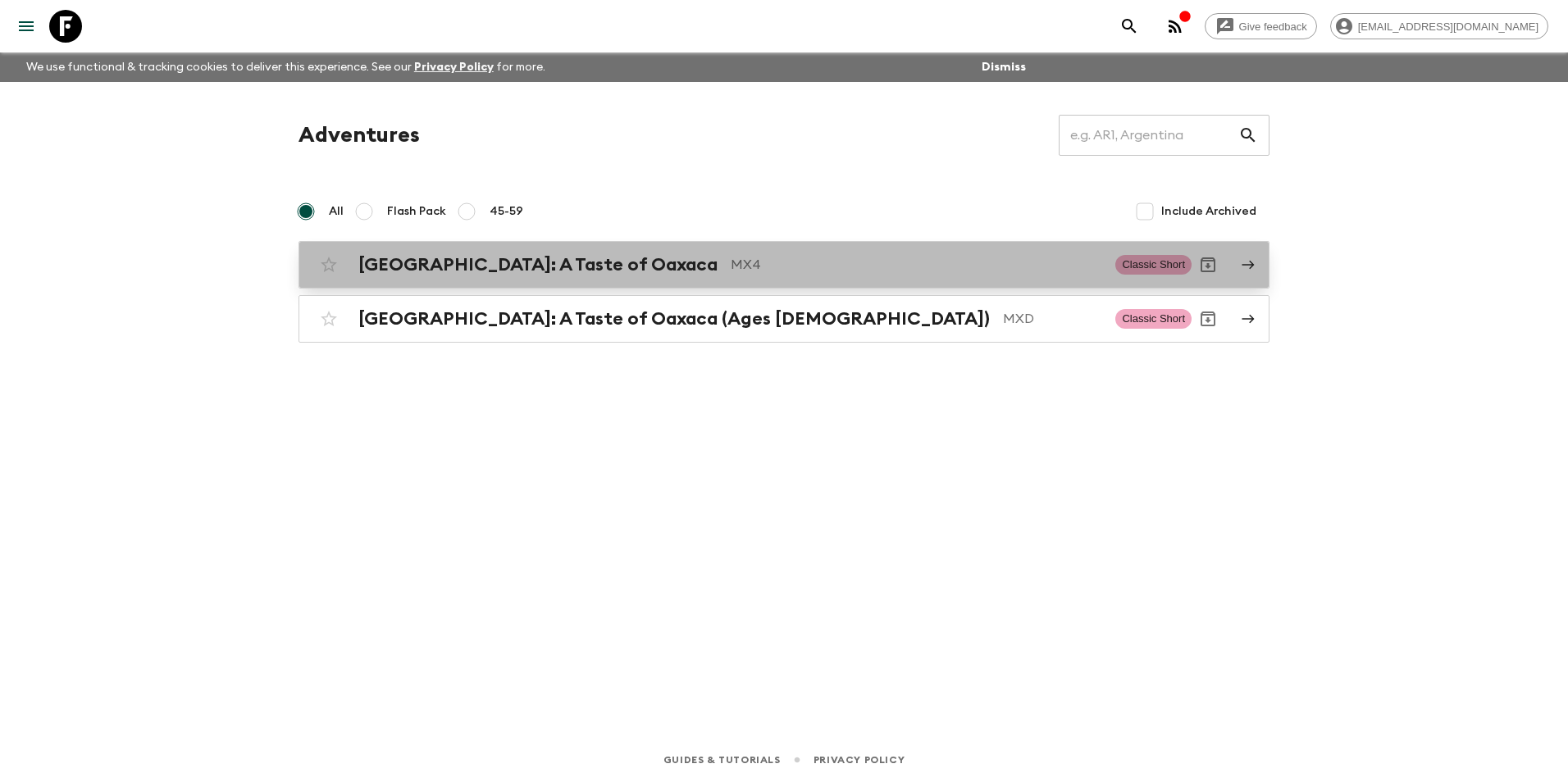
click at [552, 268] on h2 "[GEOGRAPHIC_DATA]: A Taste of Oaxaca" at bounding box center [537, 265] width 359 height 22
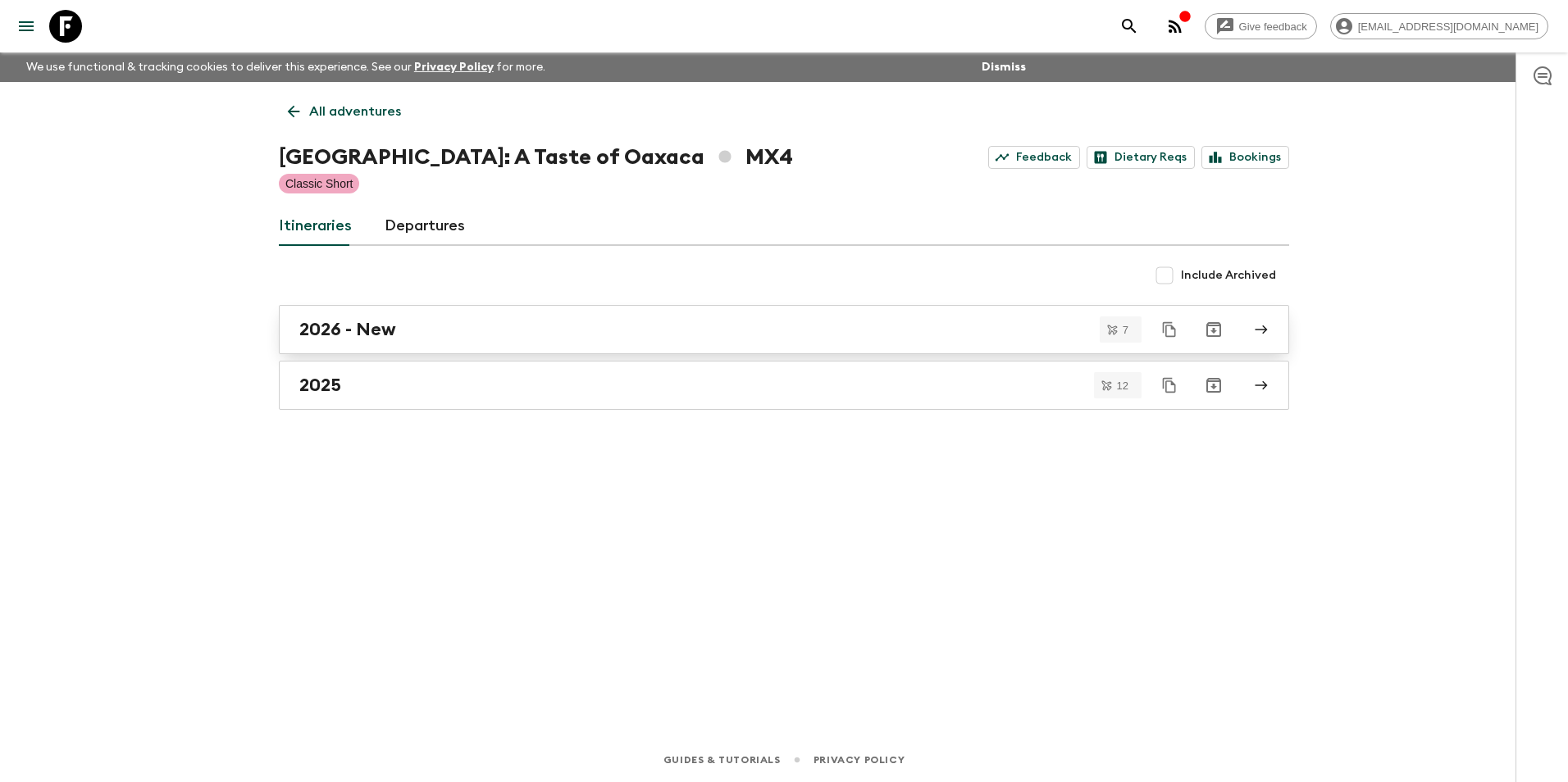
click at [619, 339] on div "2026 - New" at bounding box center [769, 330] width 938 height 22
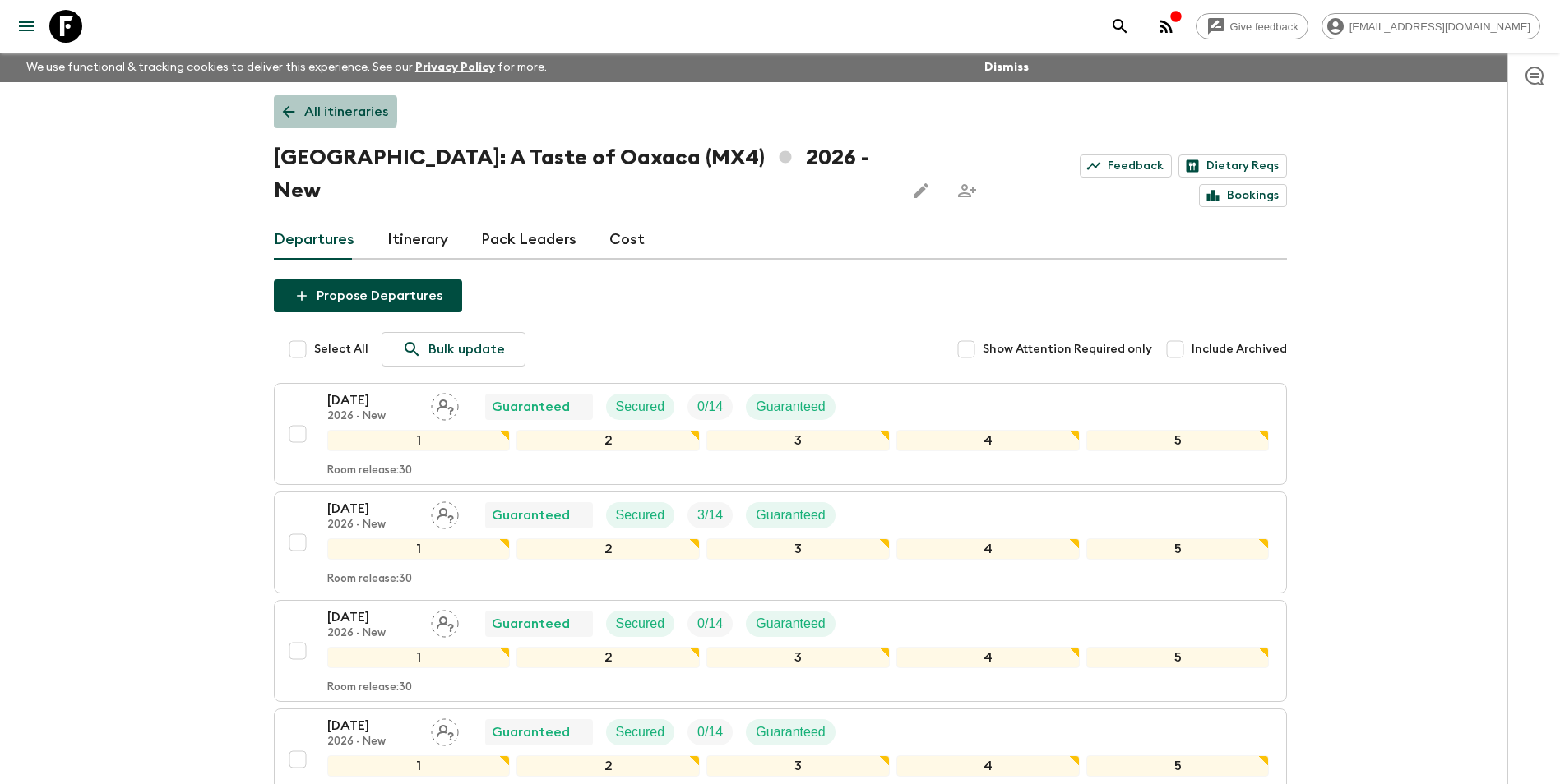
click at [321, 110] on p "All itineraries" at bounding box center [346, 112] width 84 height 20
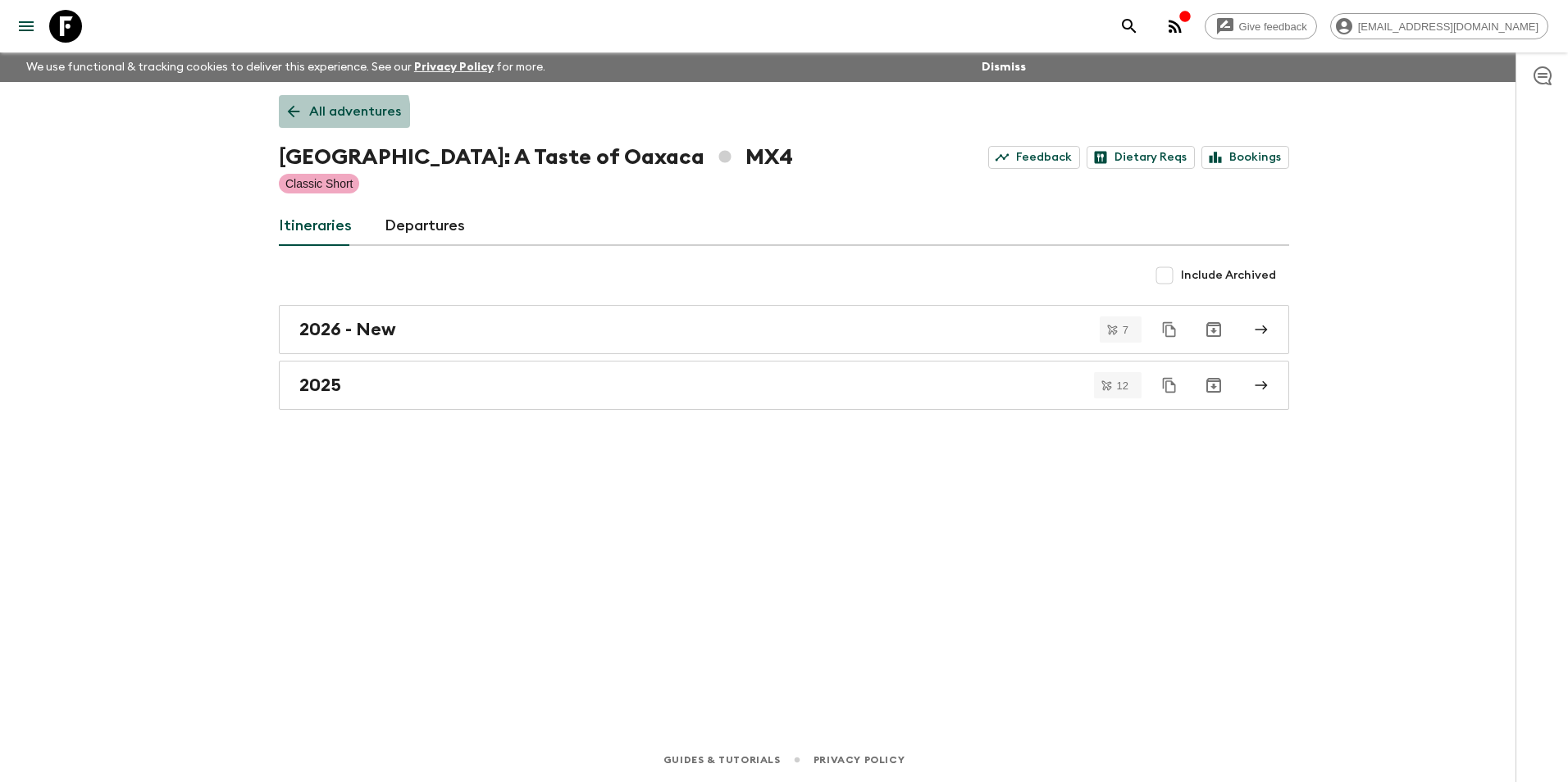
click at [318, 117] on p "All adventures" at bounding box center [355, 112] width 92 height 20
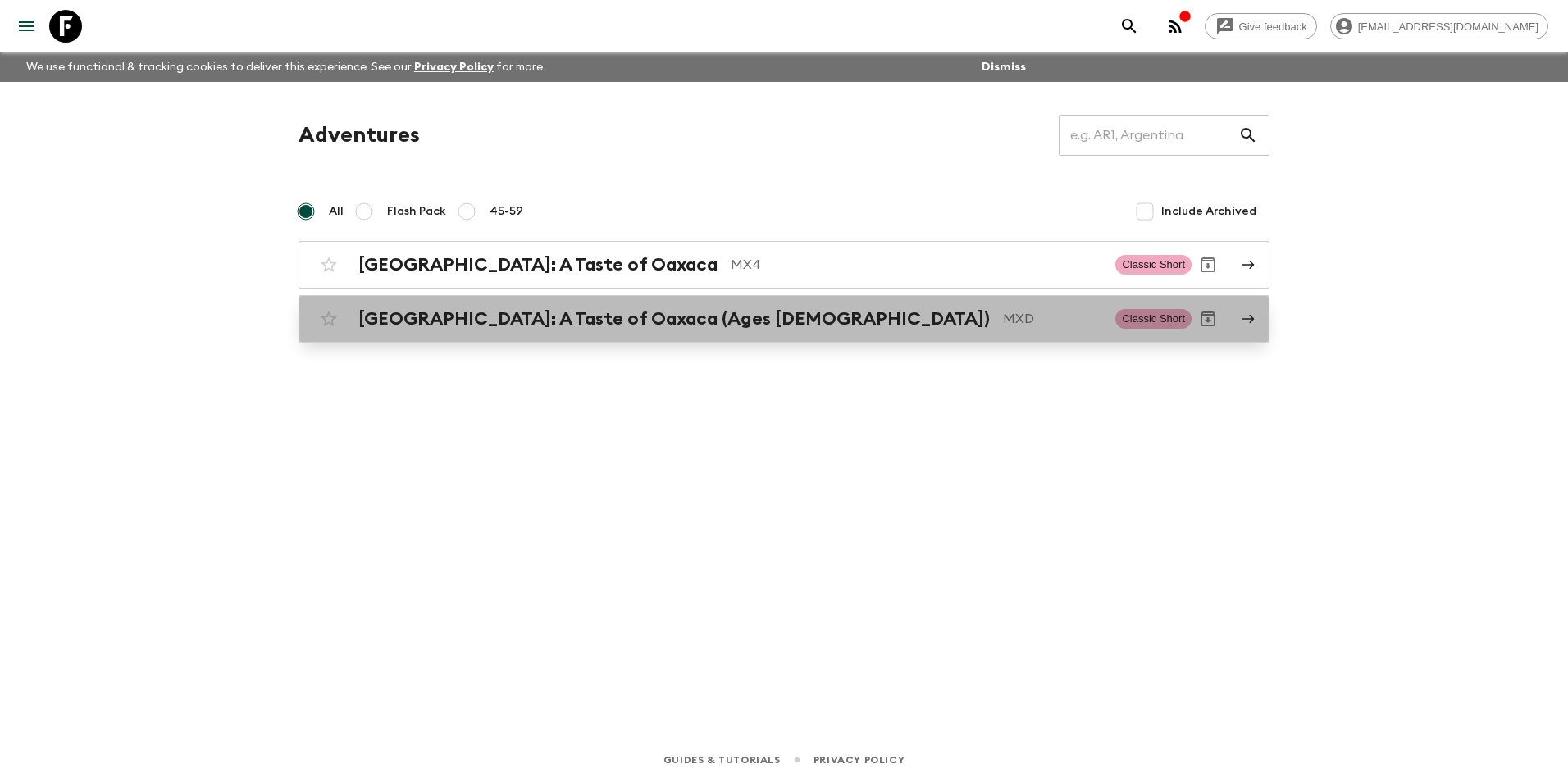
click at [514, 318] on h2 "[GEOGRAPHIC_DATA]: A Taste of Oaxaca (Ages [DEMOGRAPHIC_DATA])" at bounding box center [673, 319] width 632 height 22
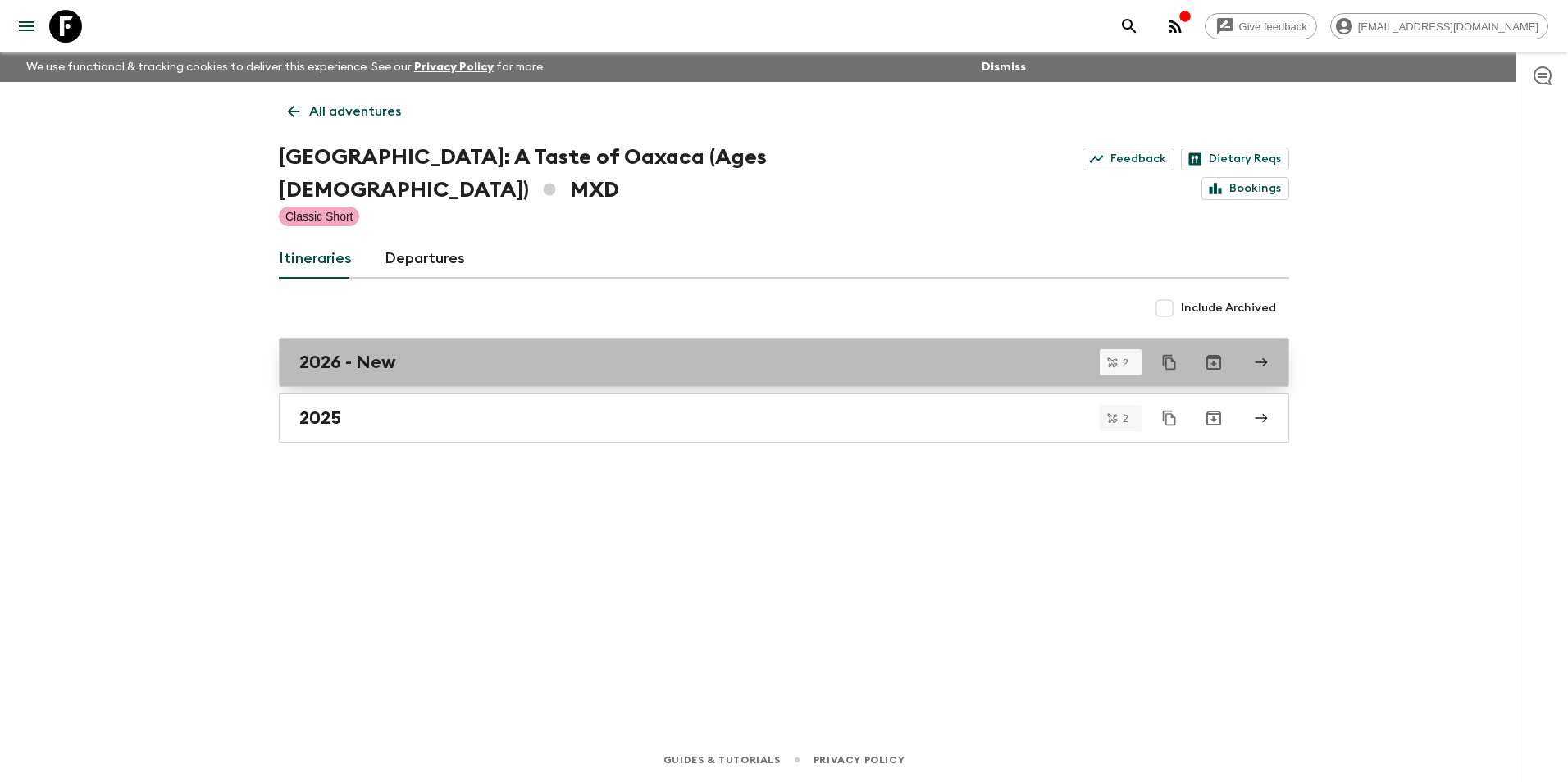
click at [470, 351] on div "2026 - New" at bounding box center [769, 362] width 938 height 22
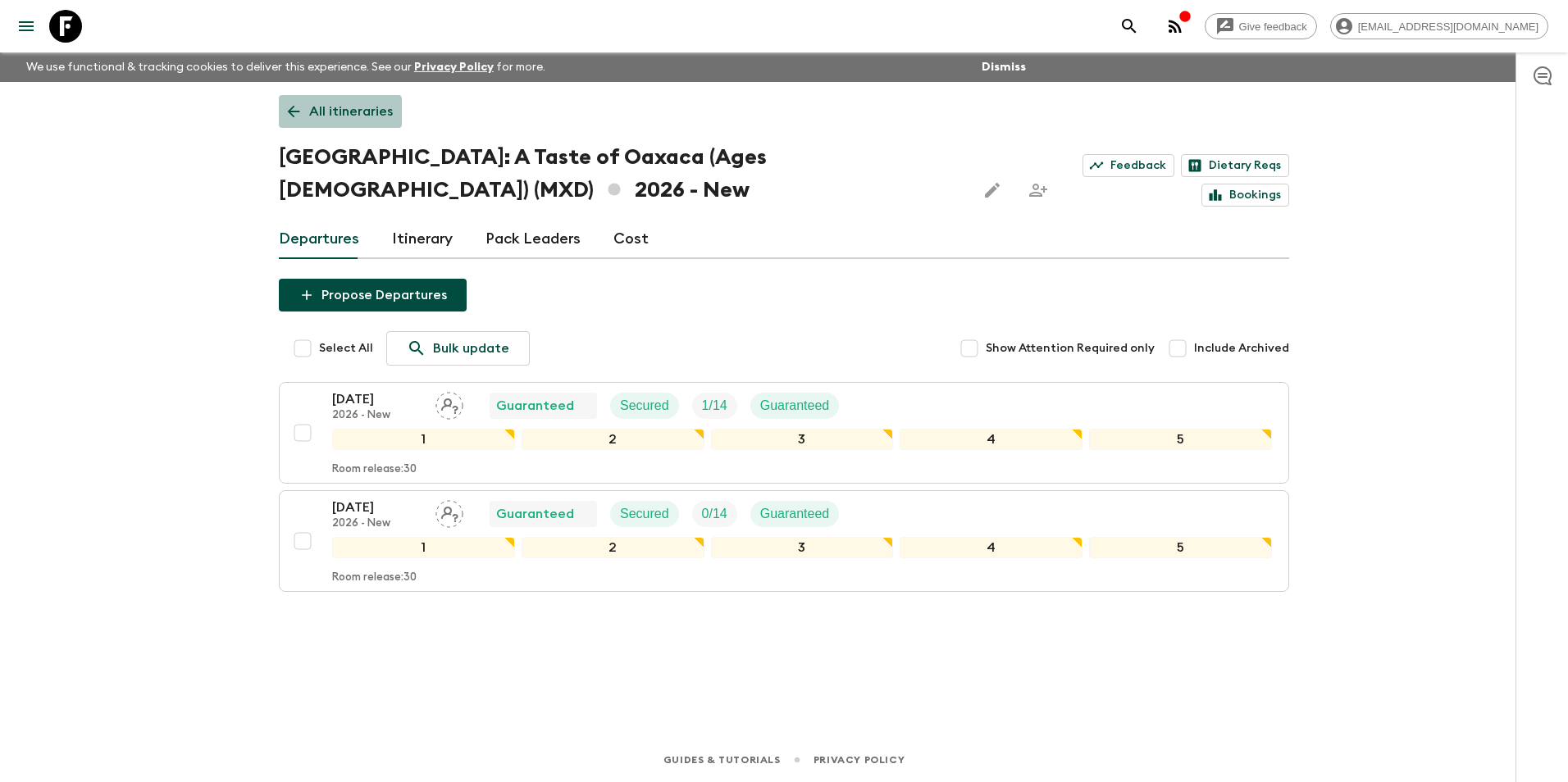
click at [335, 114] on p "All itineraries" at bounding box center [350, 112] width 83 height 20
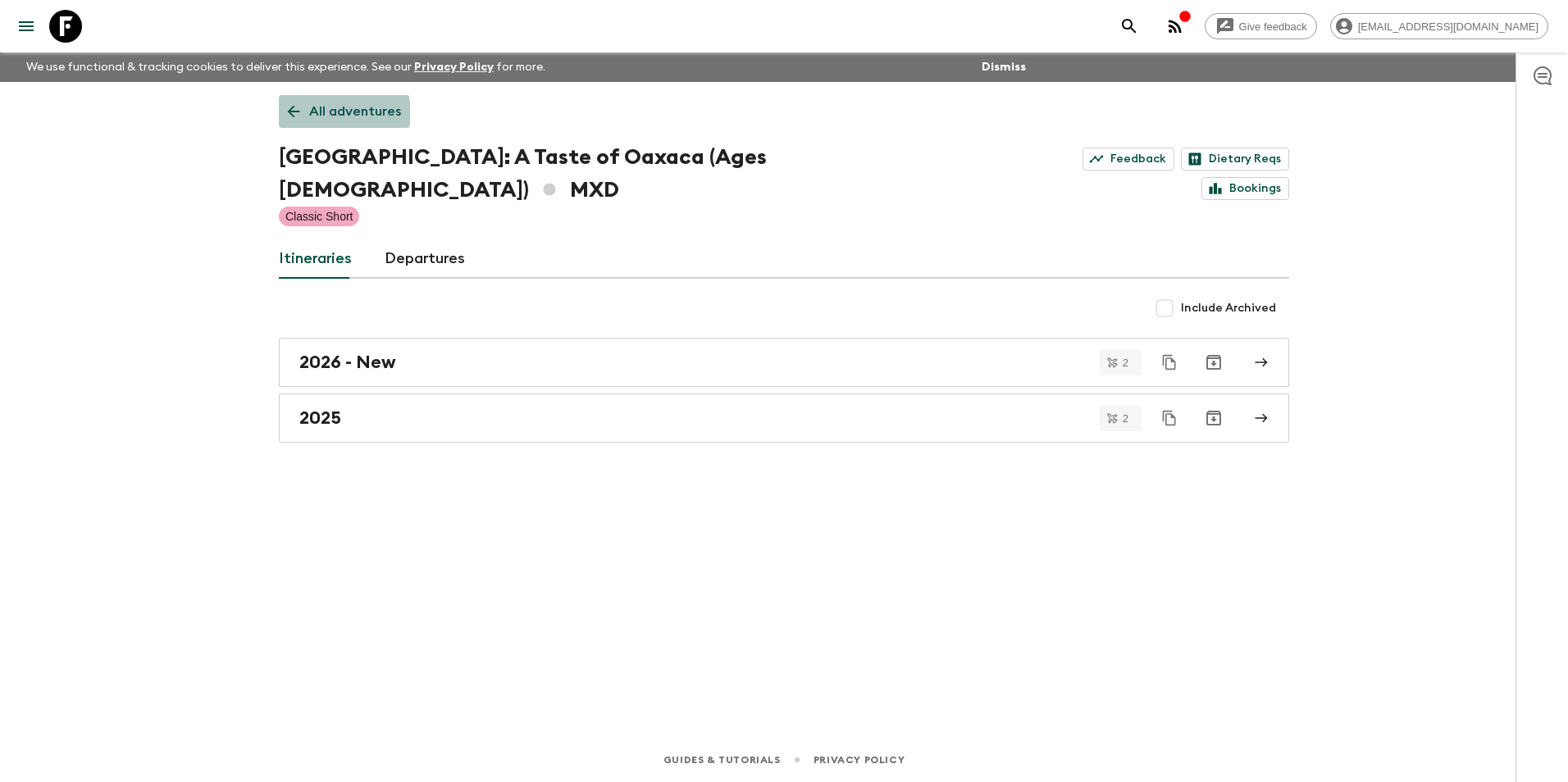
click at [335, 114] on p "All adventures" at bounding box center [355, 112] width 92 height 20
